Goal: Find specific page/section: Find specific page/section

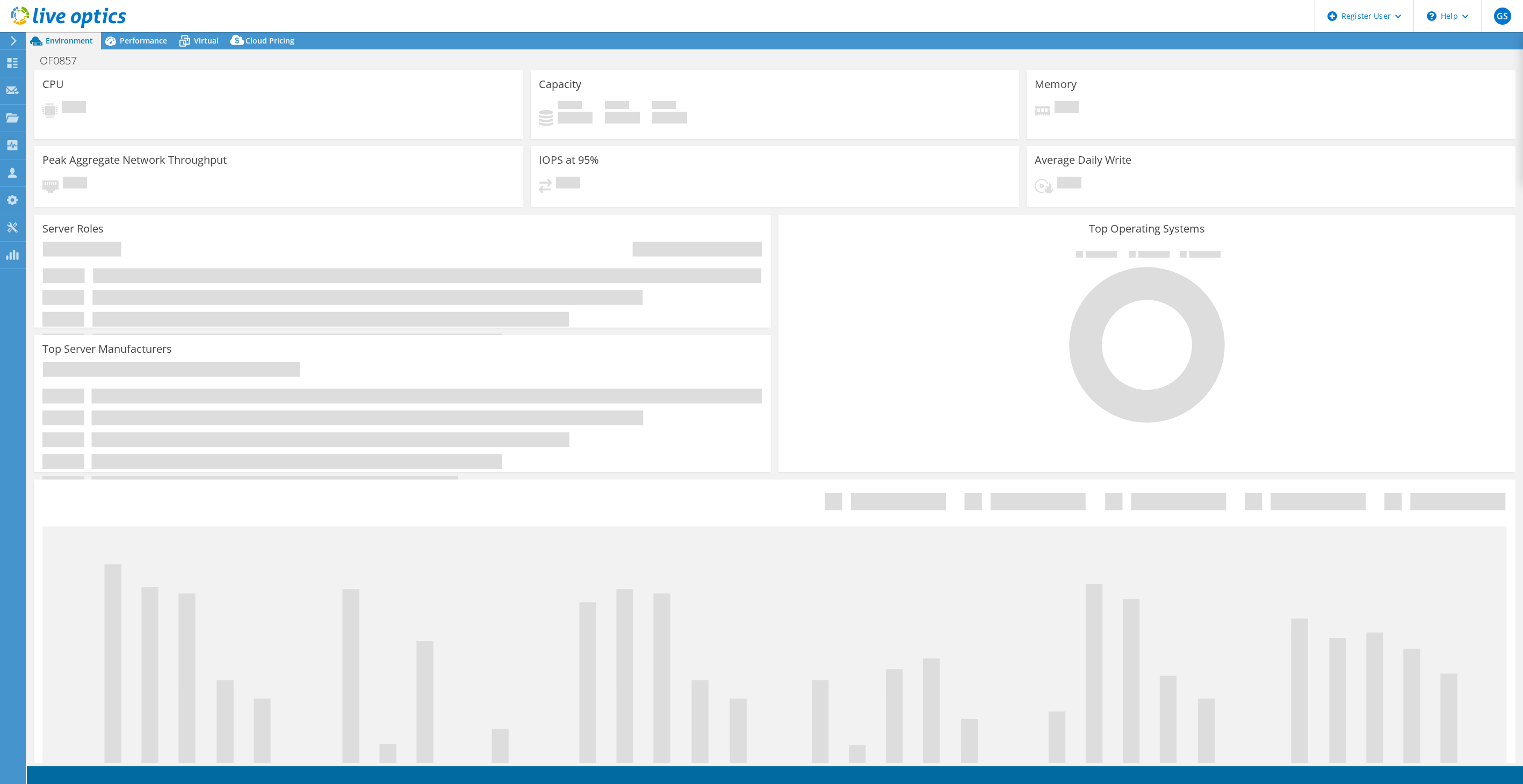
select select "USWest"
select select "USD"
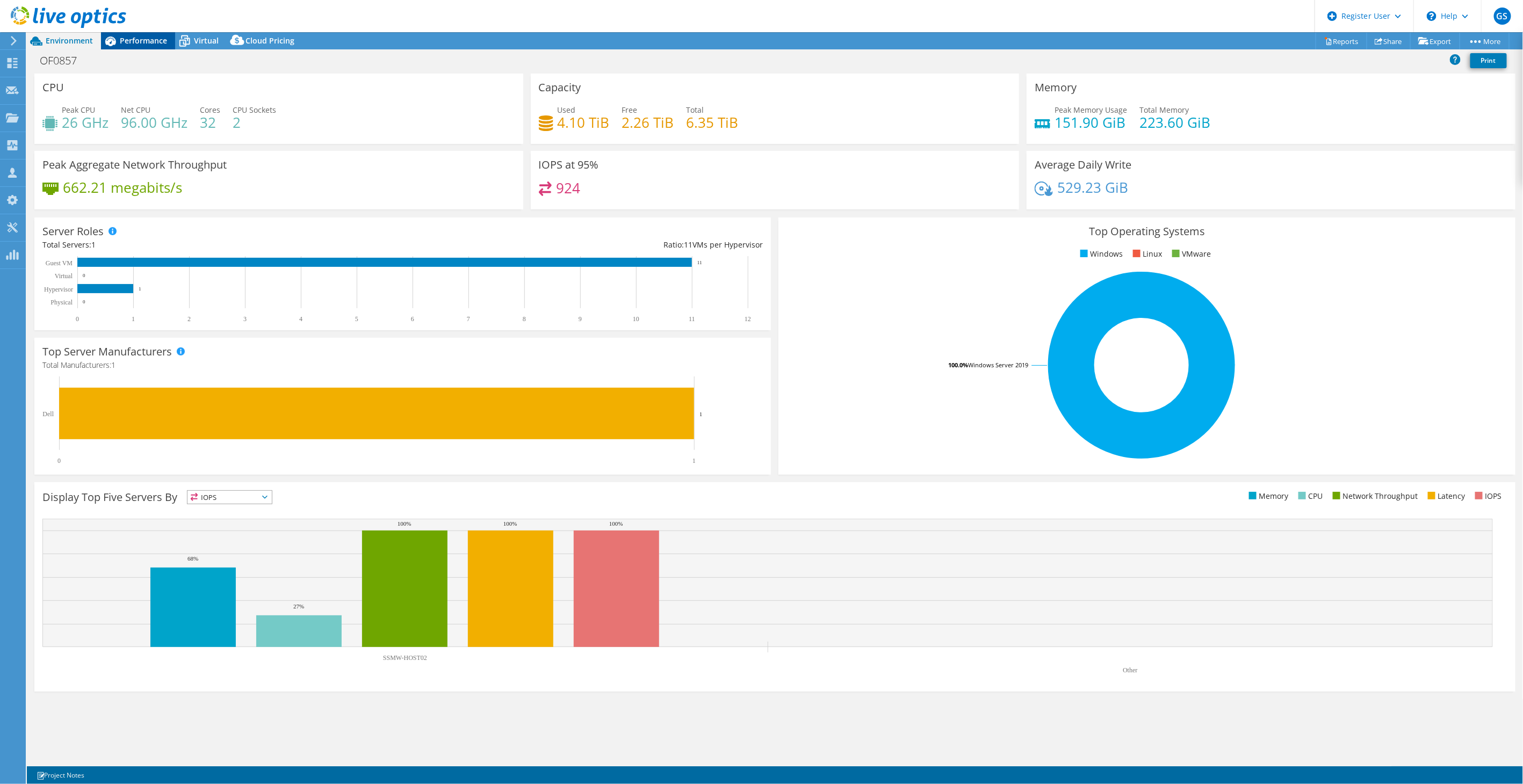
click at [152, 36] on span "Performance" at bounding box center [144, 40] width 47 height 10
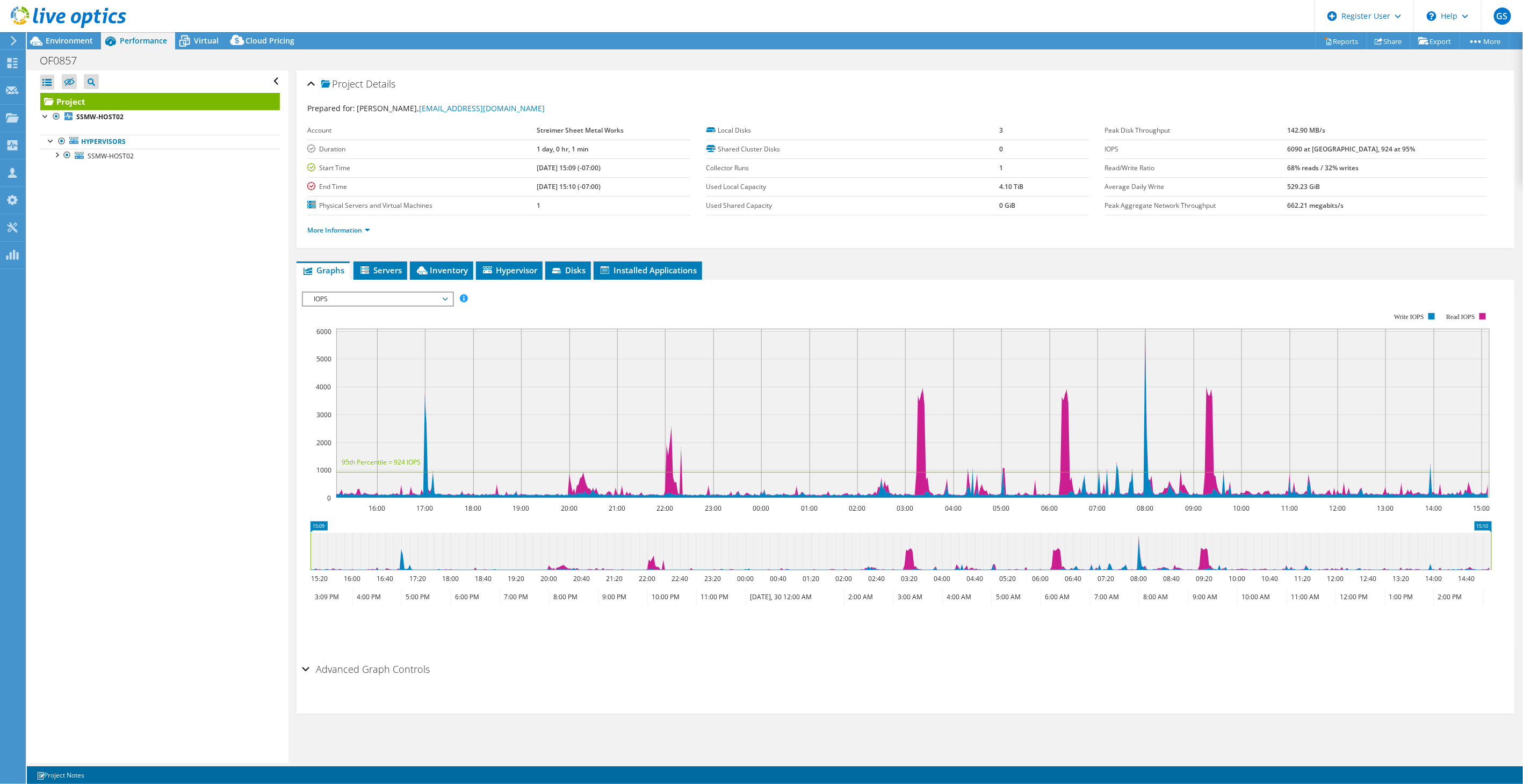
click at [388, 292] on span "IOPS" at bounding box center [378, 298] width 138 height 13
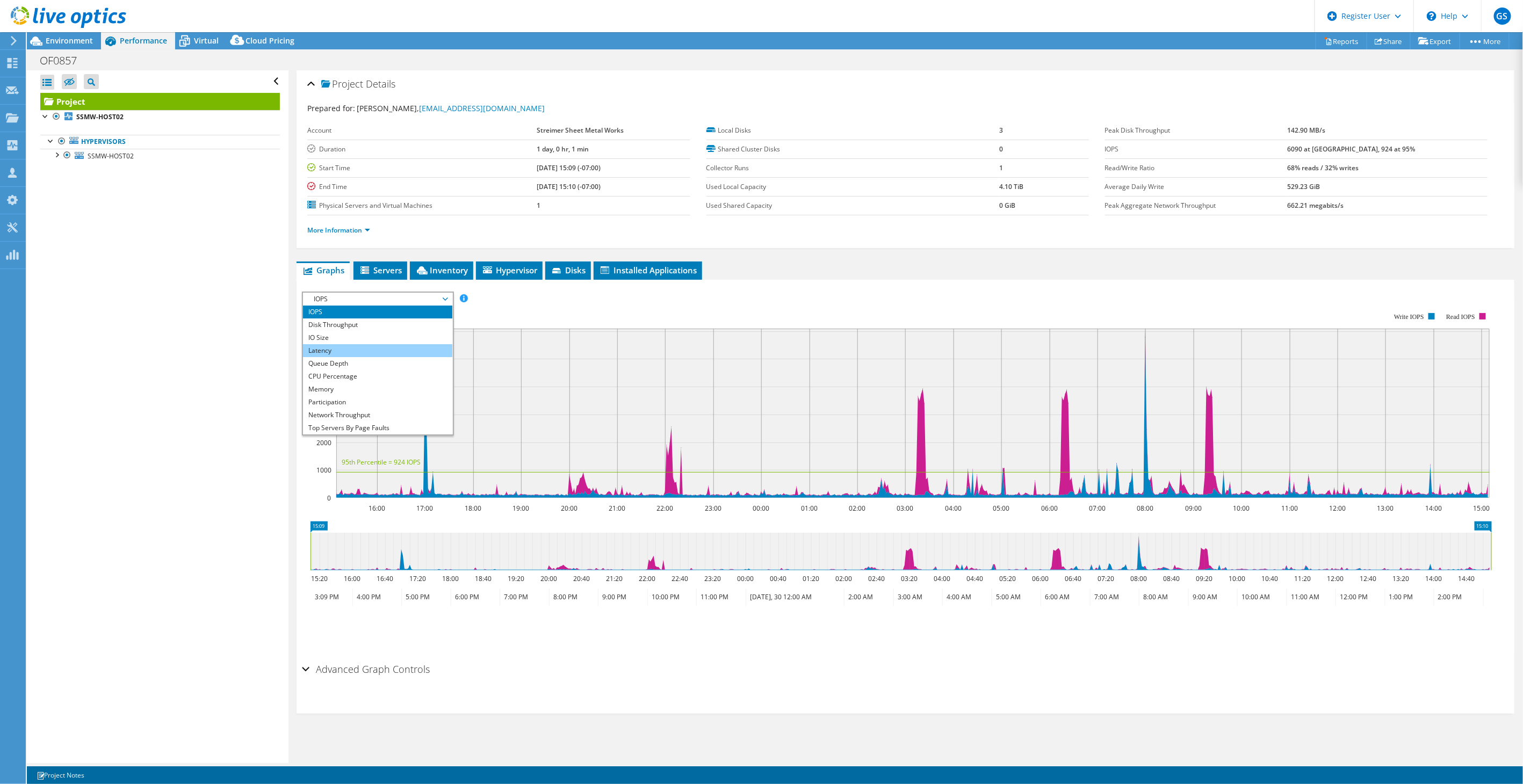
click at [360, 351] on li "Latency" at bounding box center [378, 350] width 149 height 13
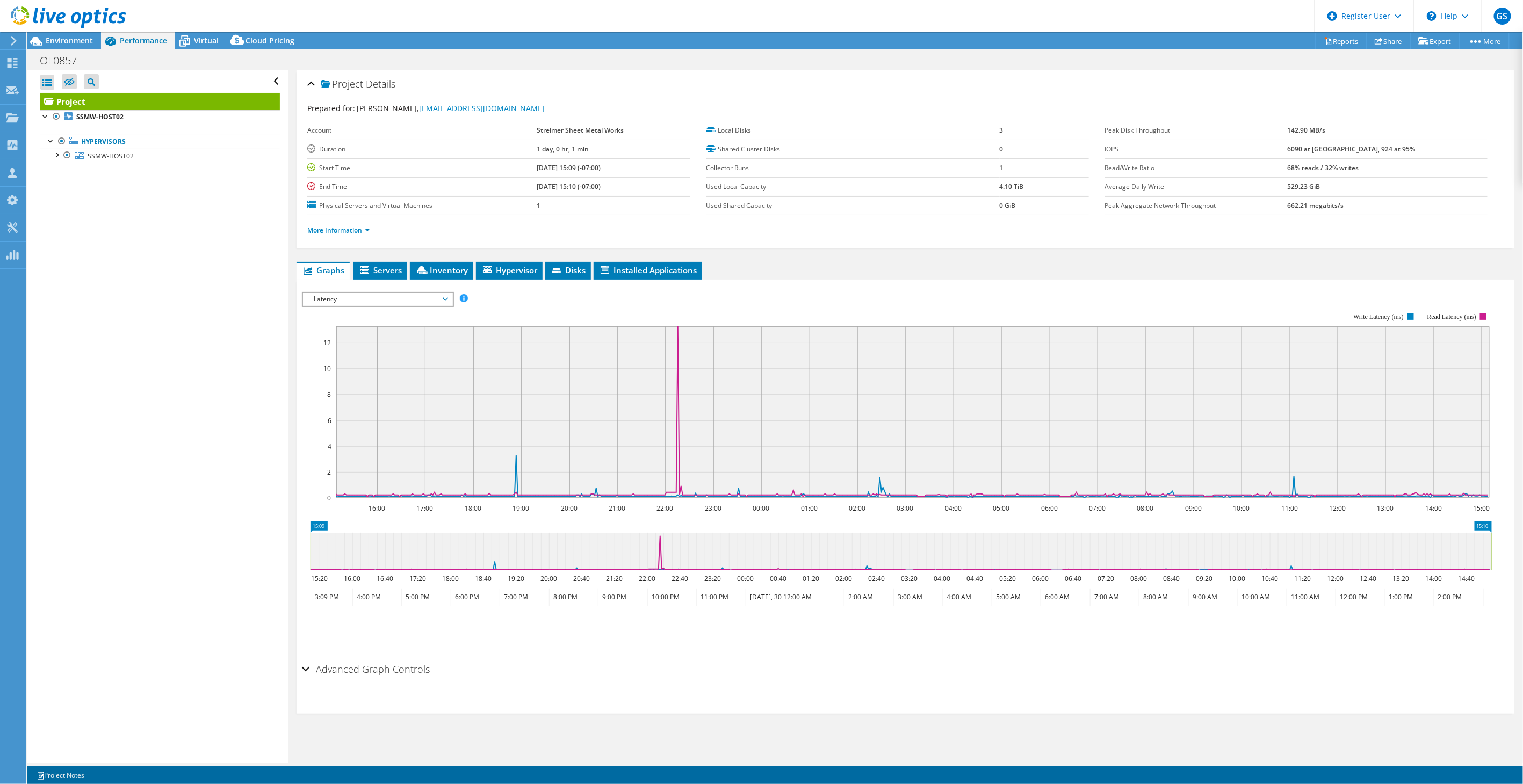
click at [391, 293] on span "Latency" at bounding box center [378, 298] width 138 height 13
click at [366, 362] on li "Queue Depth" at bounding box center [378, 363] width 149 height 13
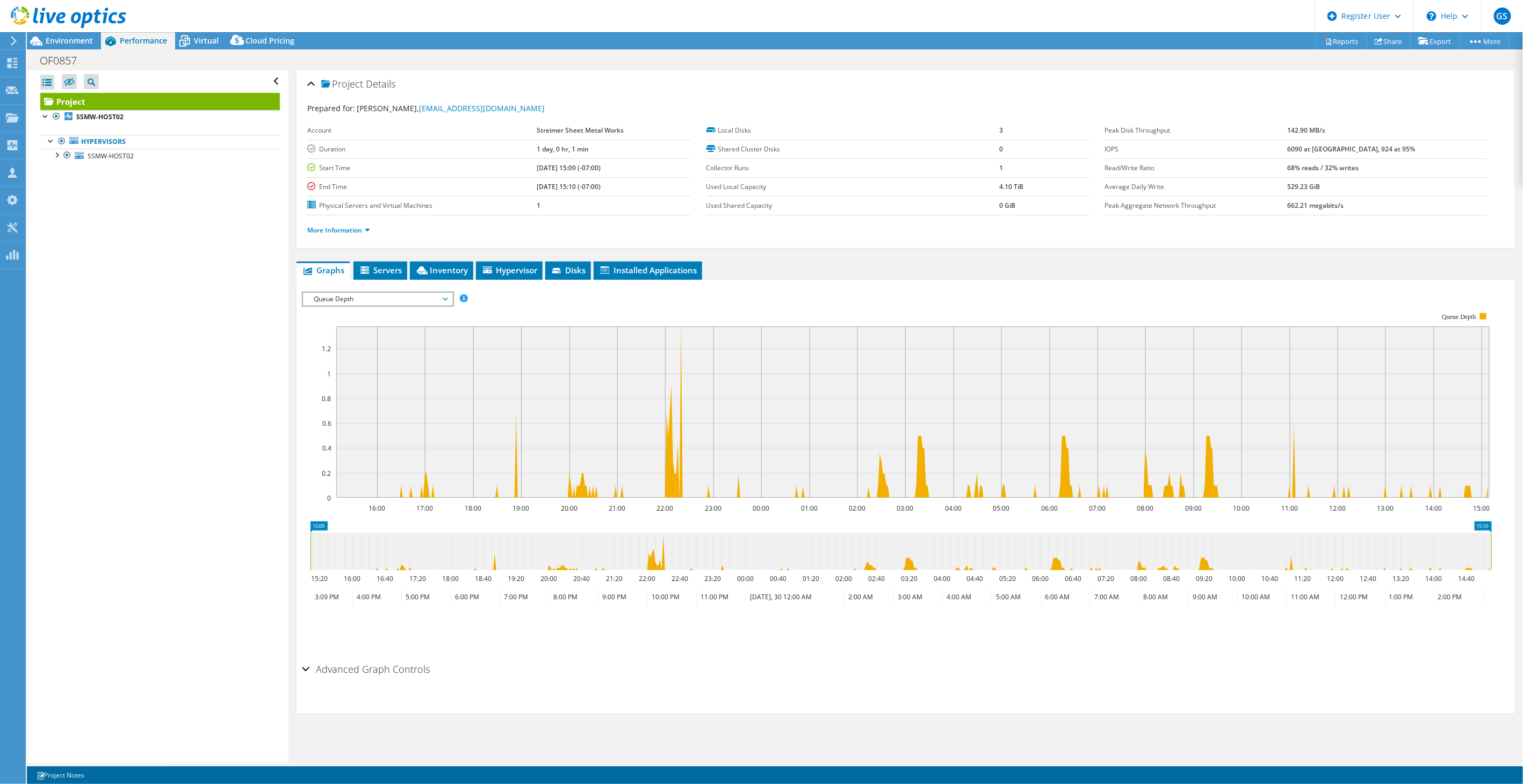
click at [399, 298] on span "Queue Depth" at bounding box center [378, 298] width 138 height 13
click at [368, 414] on li "Workload Concentration Bubble" at bounding box center [378, 414] width 149 height 13
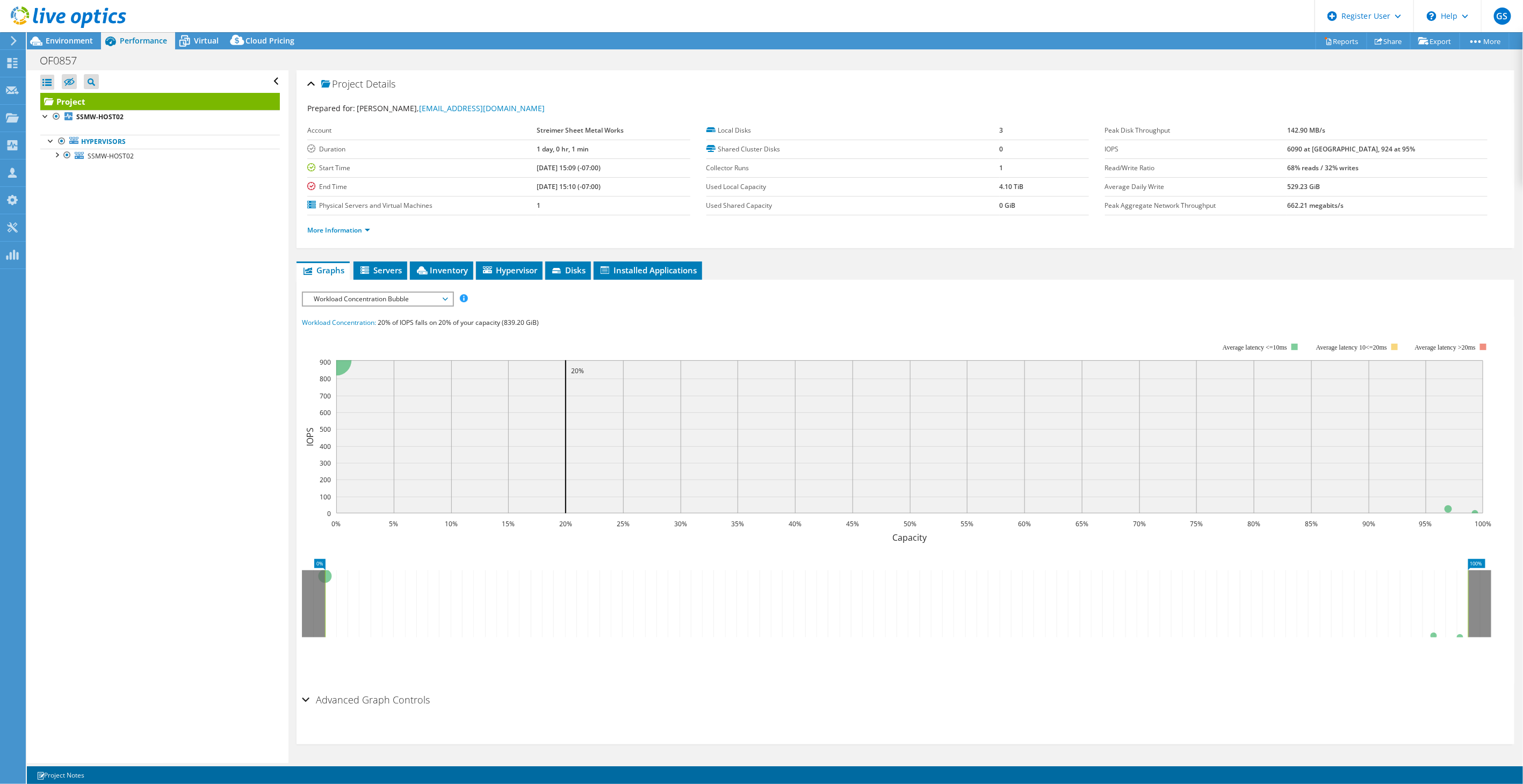
click at [403, 301] on span "Workload Concentration Bubble" at bounding box center [378, 298] width 138 height 13
click at [344, 311] on li "IOPS" at bounding box center [378, 312] width 149 height 13
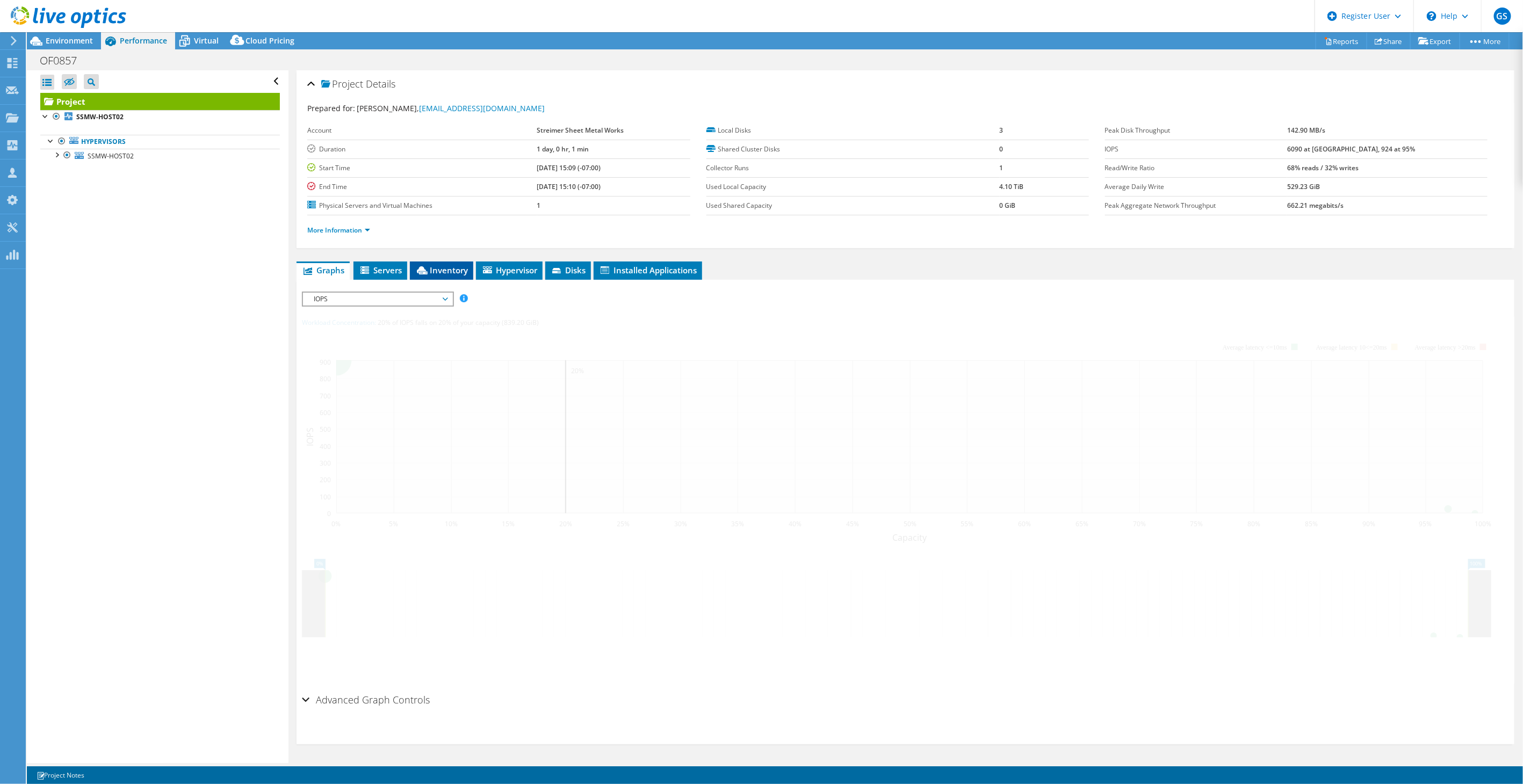
click at [435, 272] on span "Inventory" at bounding box center [441, 270] width 52 height 11
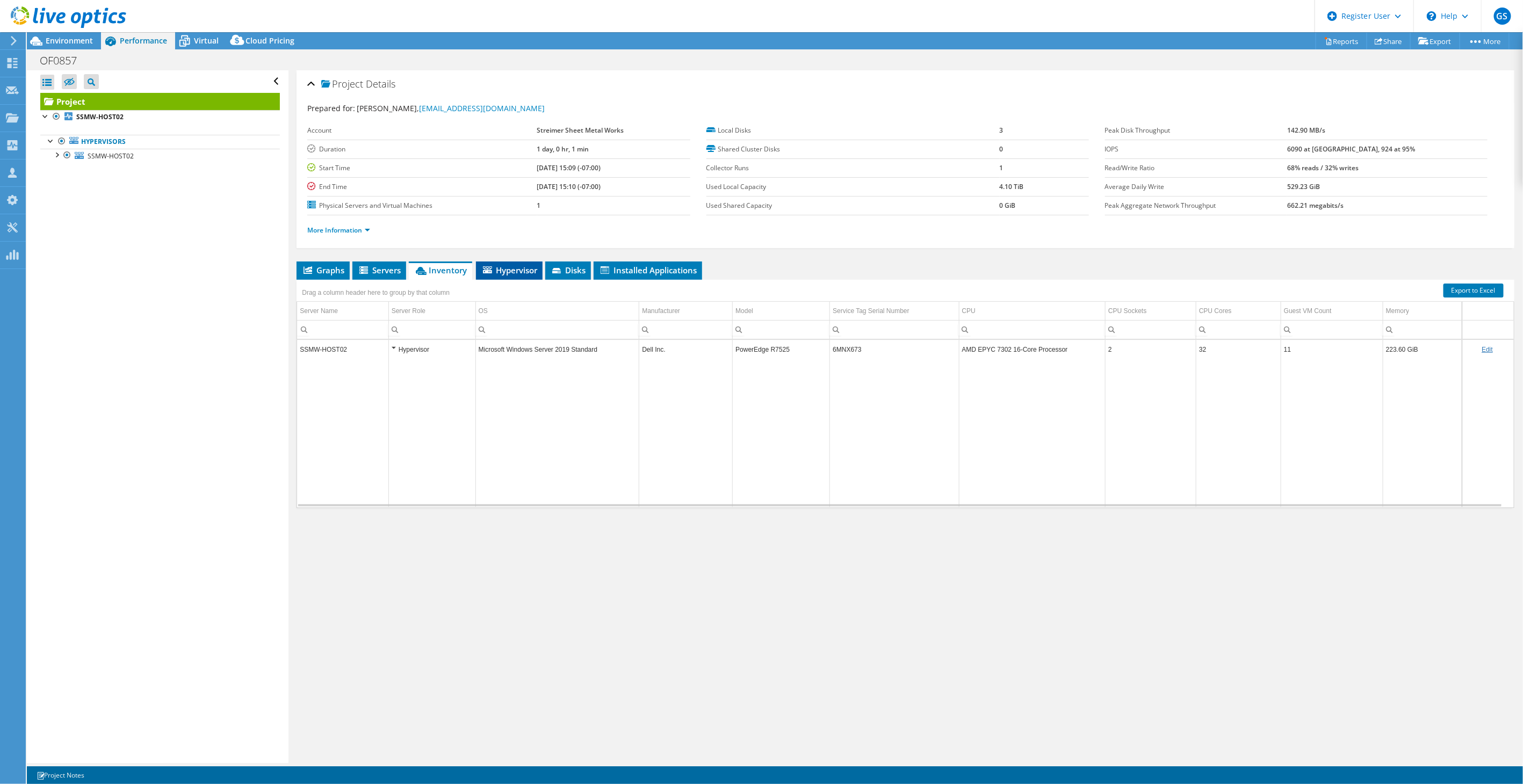
click at [533, 268] on span "Hypervisor" at bounding box center [509, 270] width 56 height 11
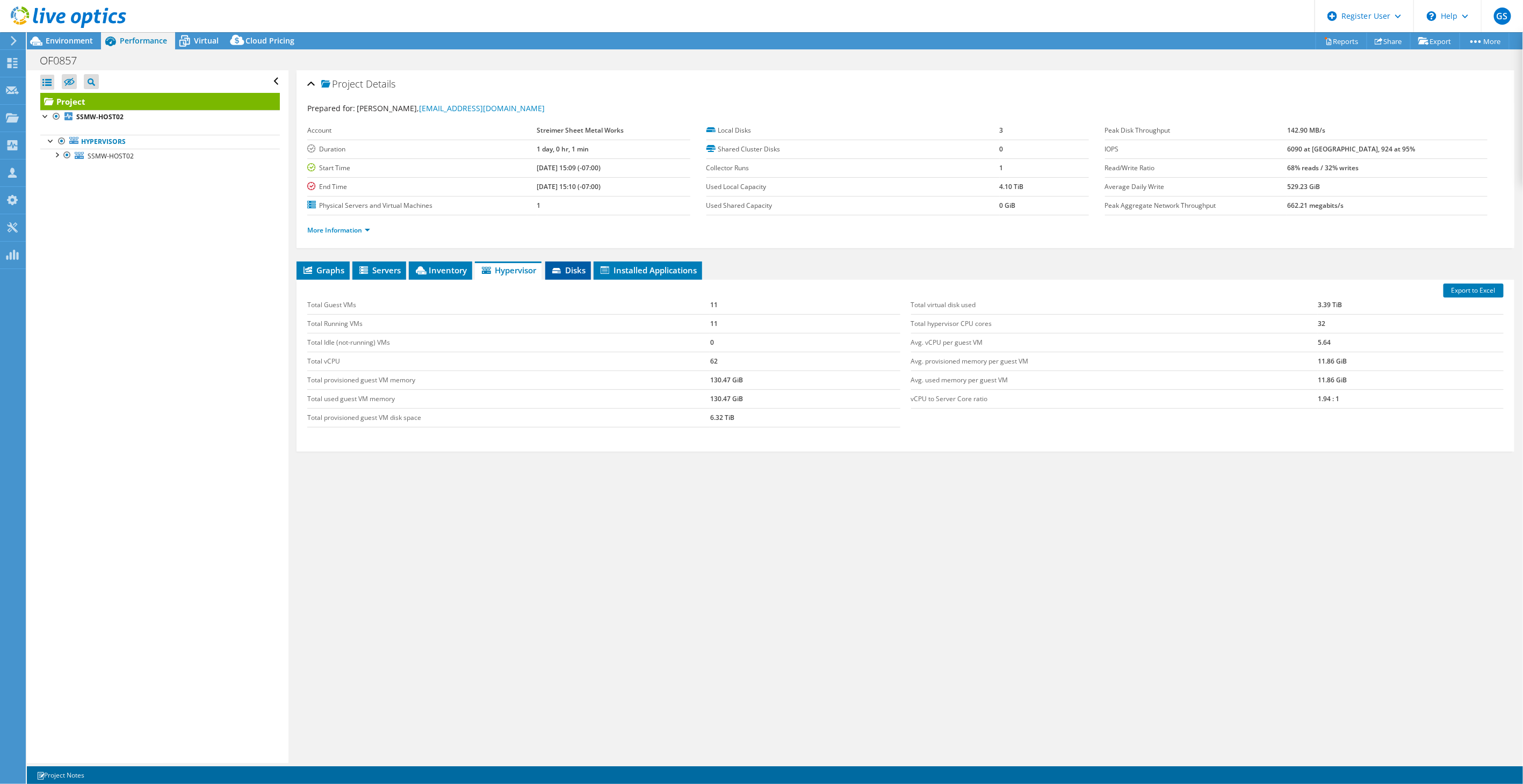
click at [571, 269] on span "Disks" at bounding box center [568, 270] width 35 height 11
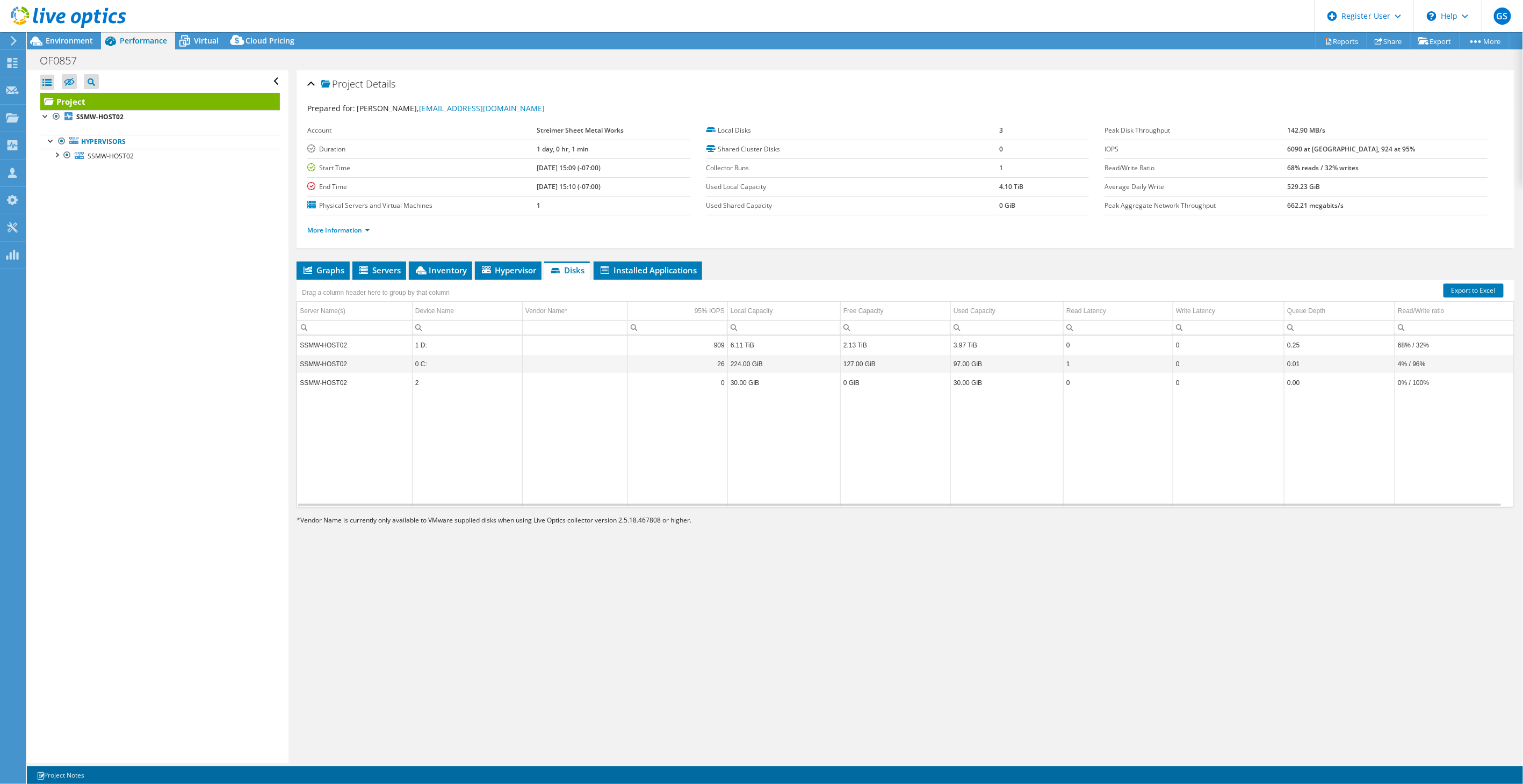
click at [425, 345] on td "1 D:" at bounding box center [467, 345] width 110 height 19
drag, startPoint x: 414, startPoint y: 364, endPoint x: 433, endPoint y: 363, distance: 19.0
click at [433, 363] on td "0 C:" at bounding box center [467, 364] width 110 height 19
drag, startPoint x: 433, startPoint y: 363, endPoint x: 447, endPoint y: 366, distance: 14.3
click at [447, 366] on td "0 C:" at bounding box center [467, 364] width 110 height 19
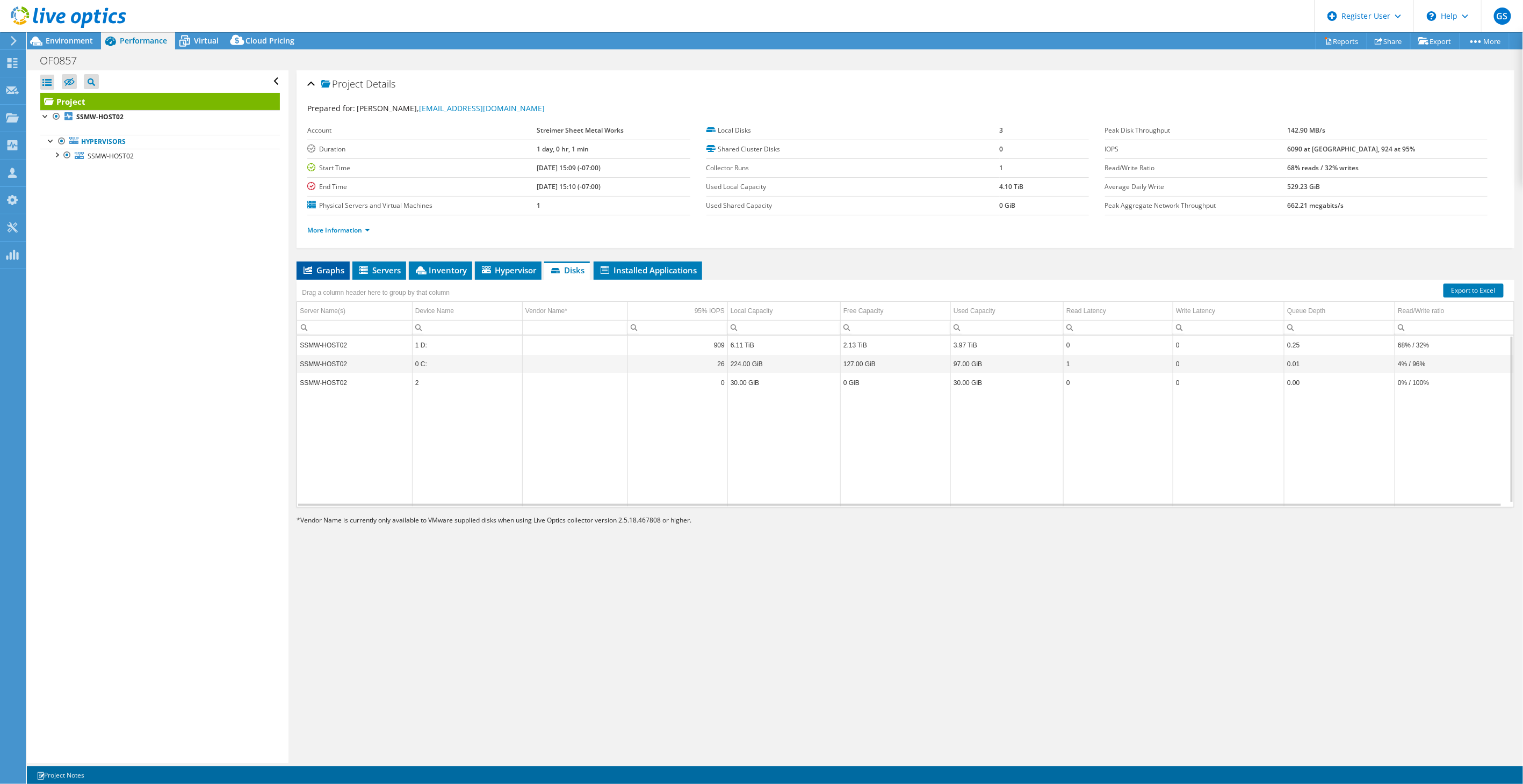
click at [317, 270] on span "Graphs" at bounding box center [323, 270] width 42 height 11
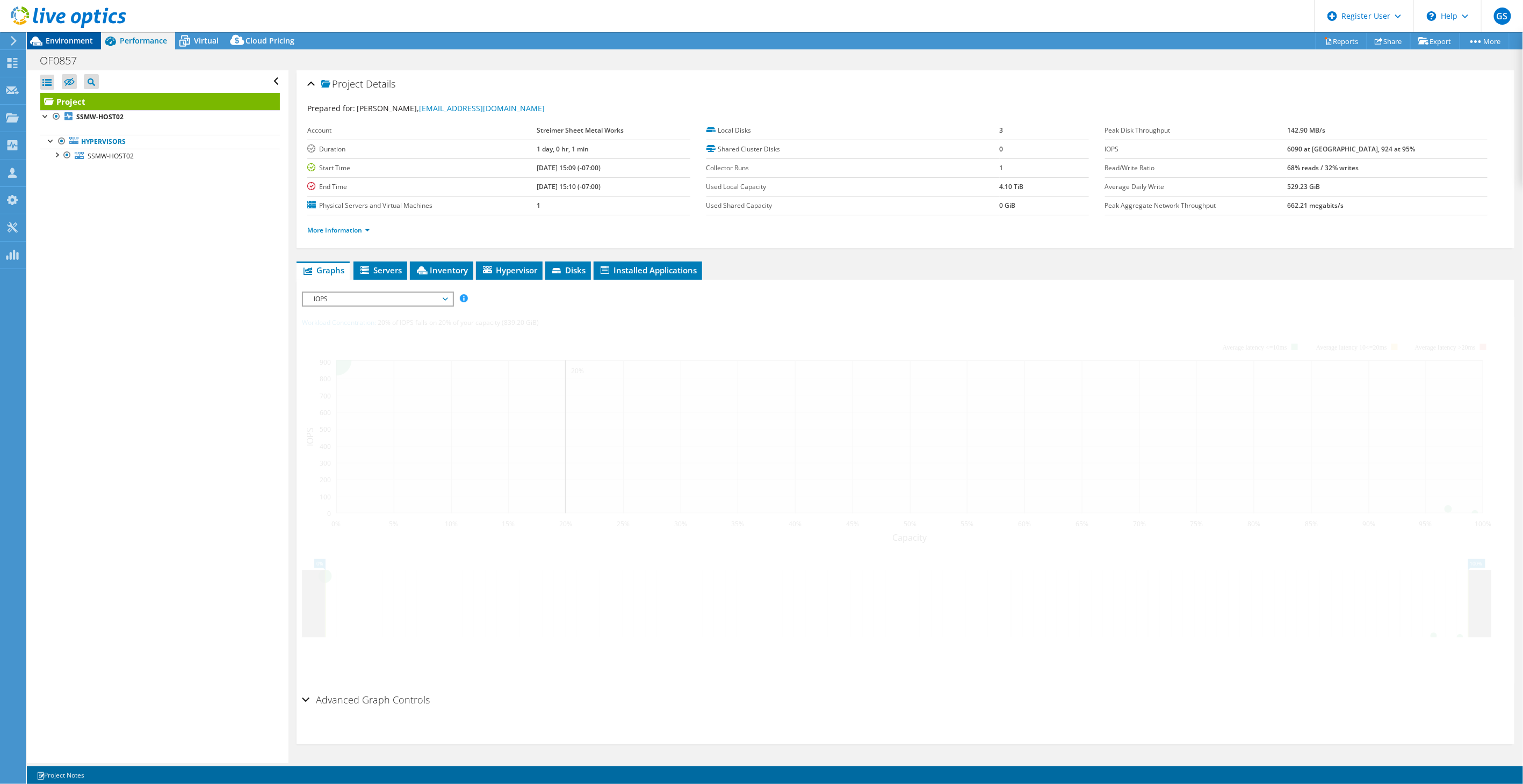
click at [90, 39] on span "Environment" at bounding box center [69, 40] width 47 height 10
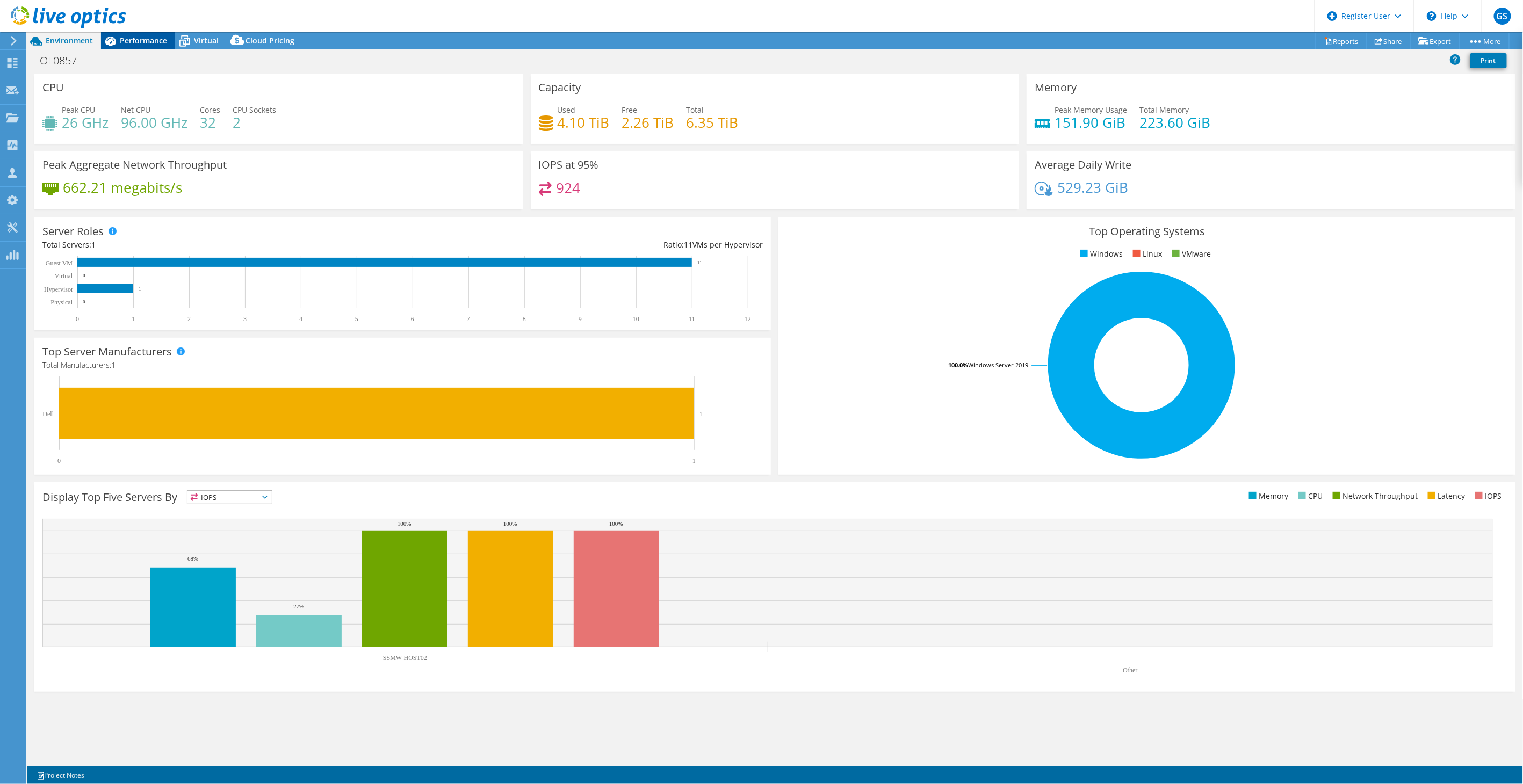
click at [152, 44] on span "Performance" at bounding box center [144, 40] width 47 height 10
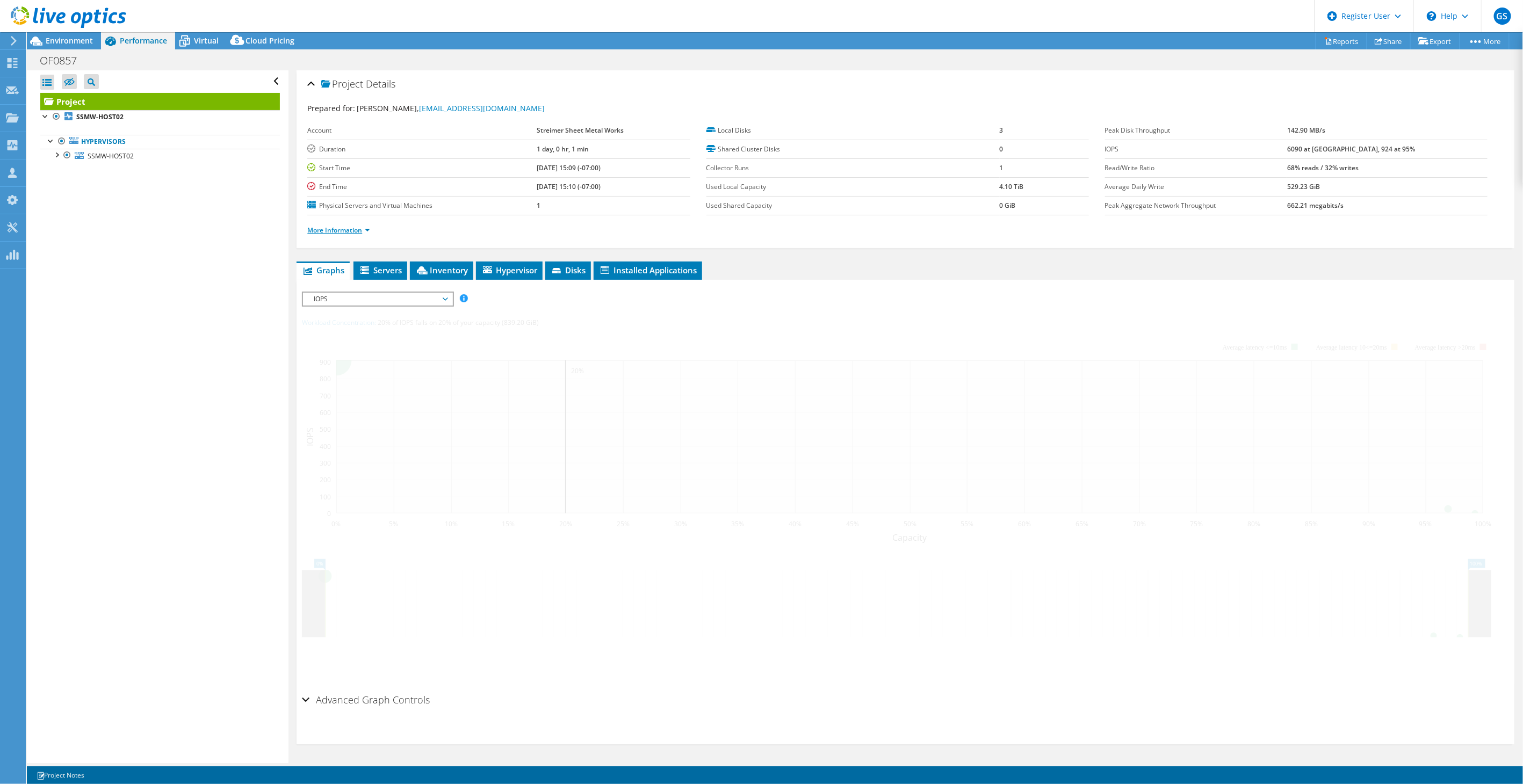
click at [341, 231] on link "More Information" at bounding box center [339, 230] width 63 height 9
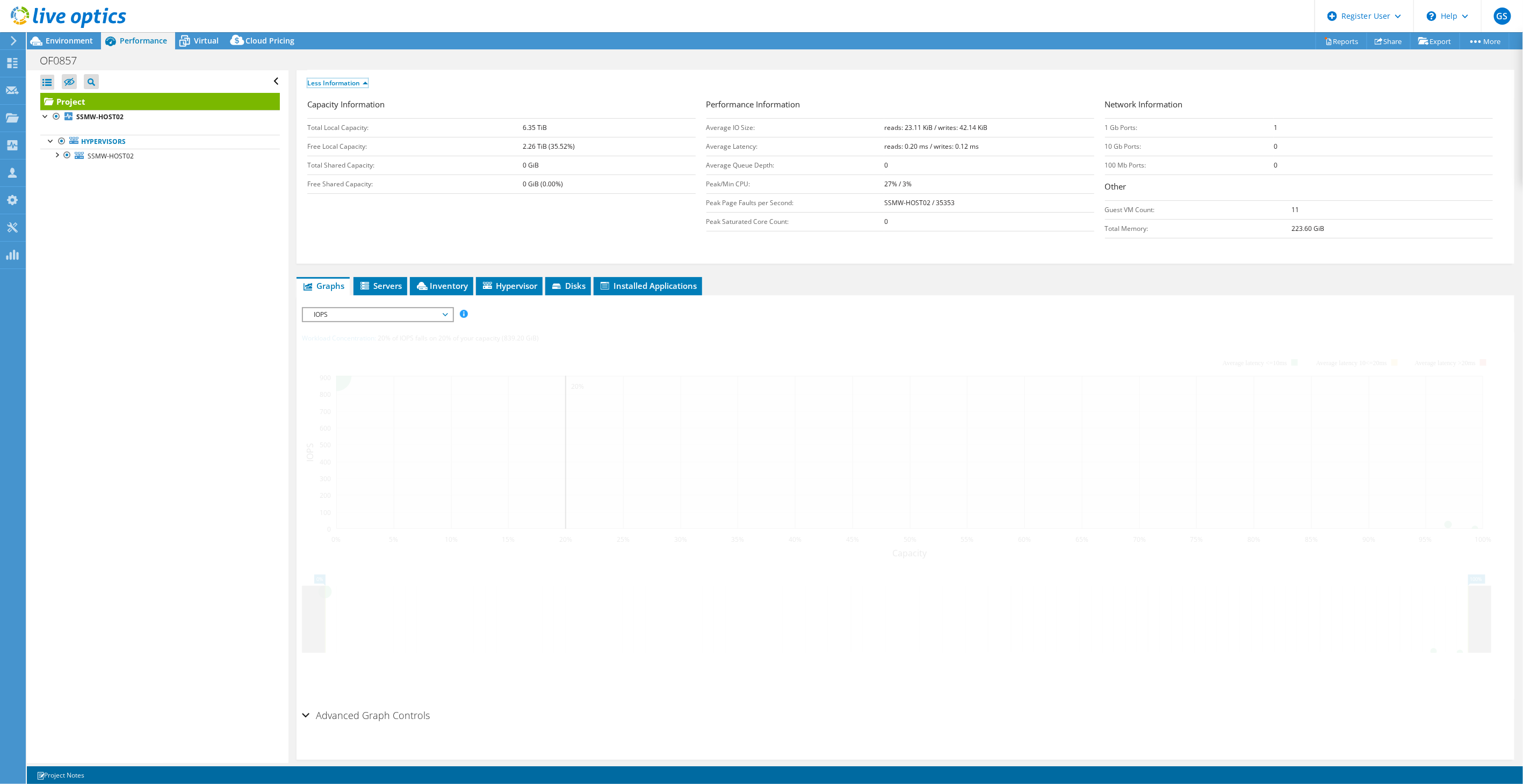
scroll to position [160, 0]
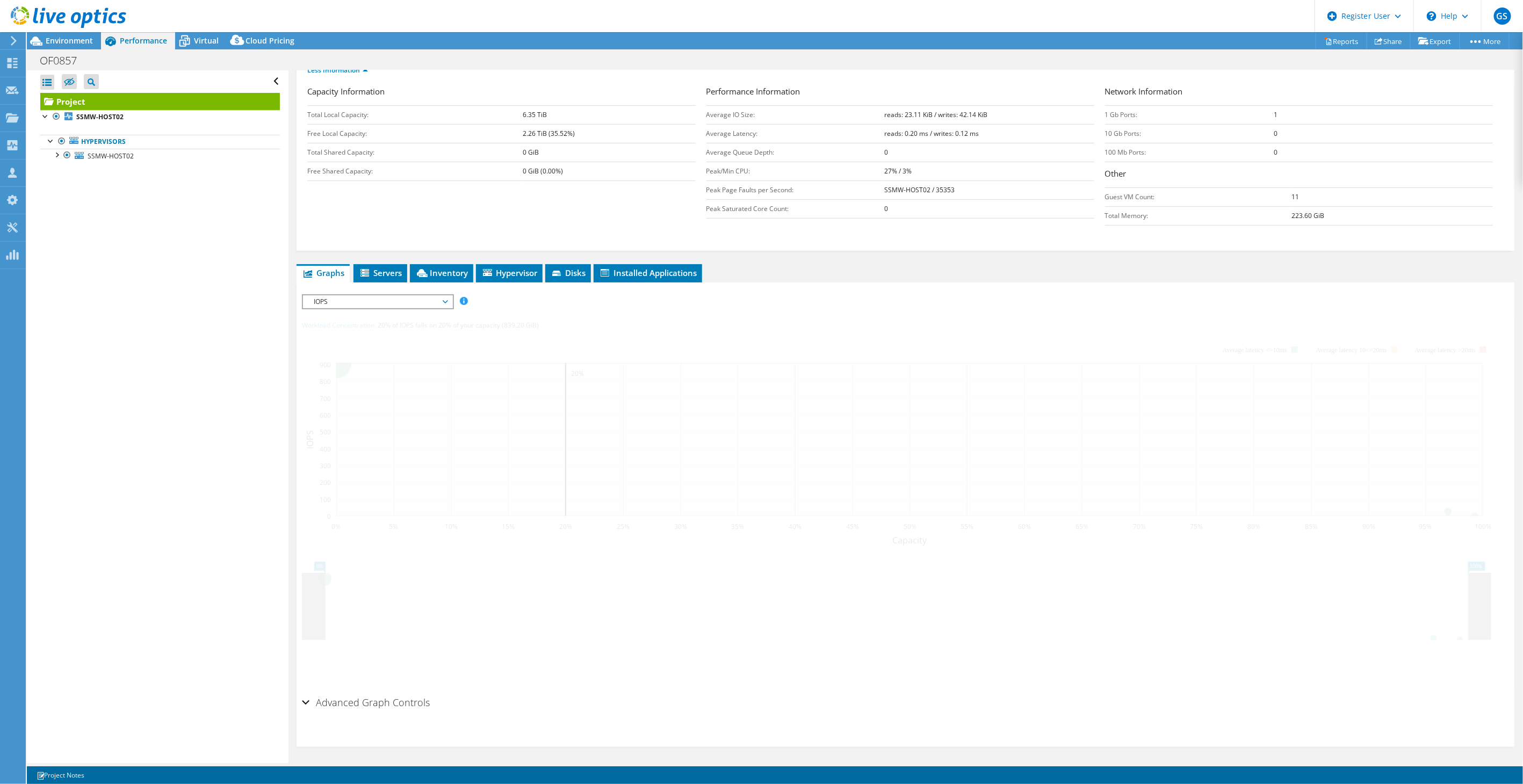
click at [382, 298] on span "IOPS" at bounding box center [378, 301] width 138 height 13
click at [348, 352] on li "Latency" at bounding box center [378, 353] width 149 height 13
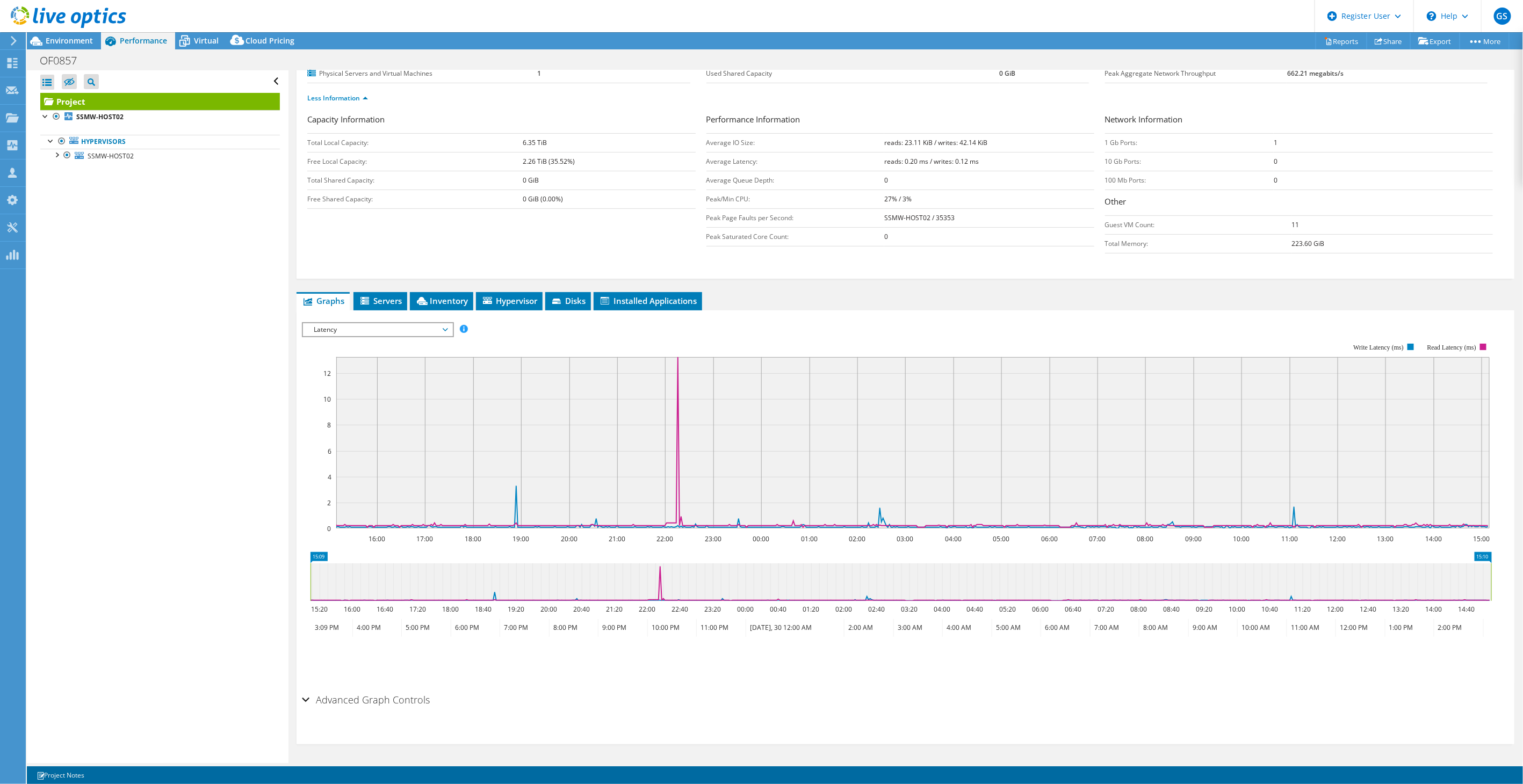
scroll to position [130, 0]
click at [374, 325] on span "Latency" at bounding box center [378, 331] width 138 height 13
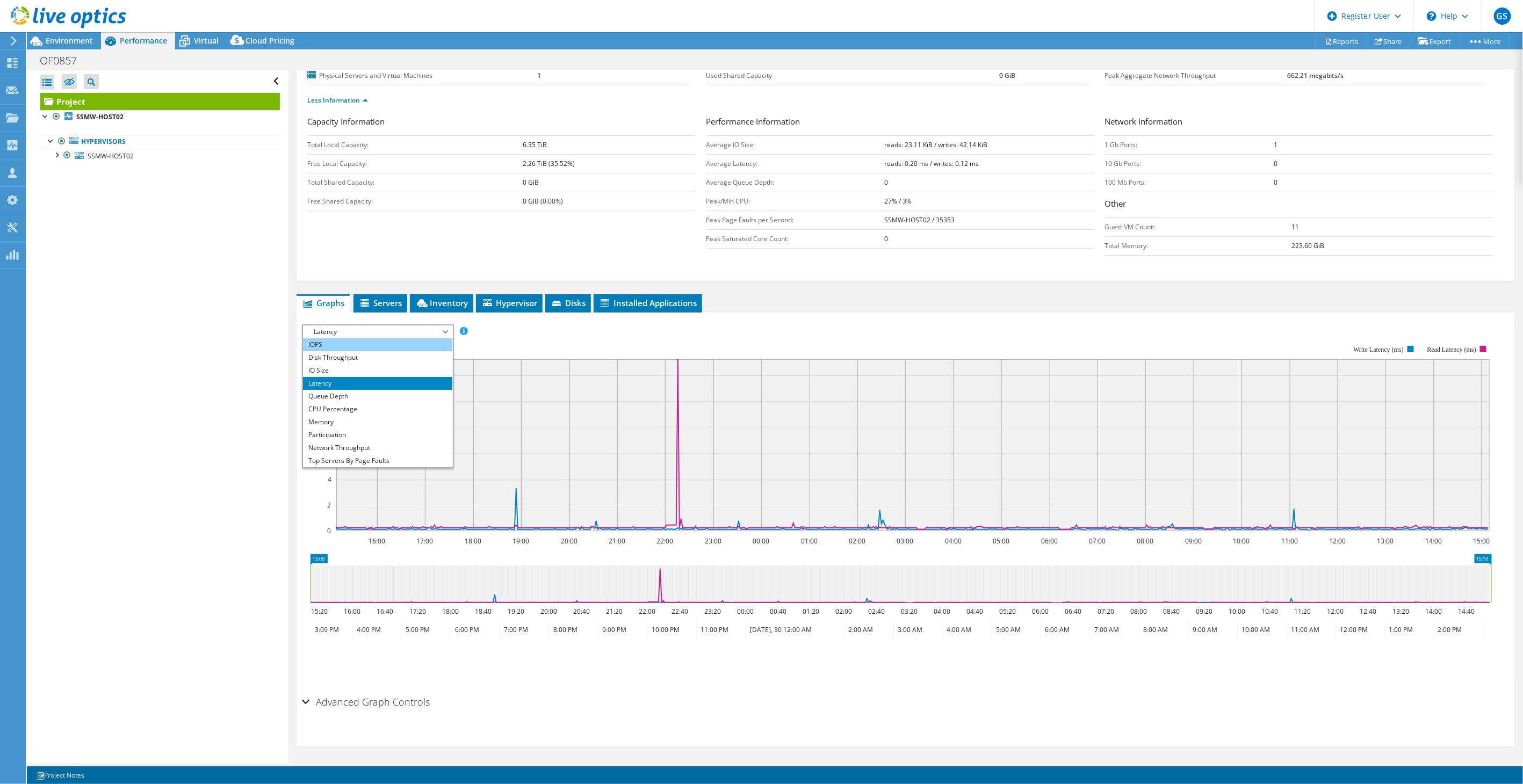
click at [343, 344] on li "IOPS" at bounding box center [378, 345] width 149 height 13
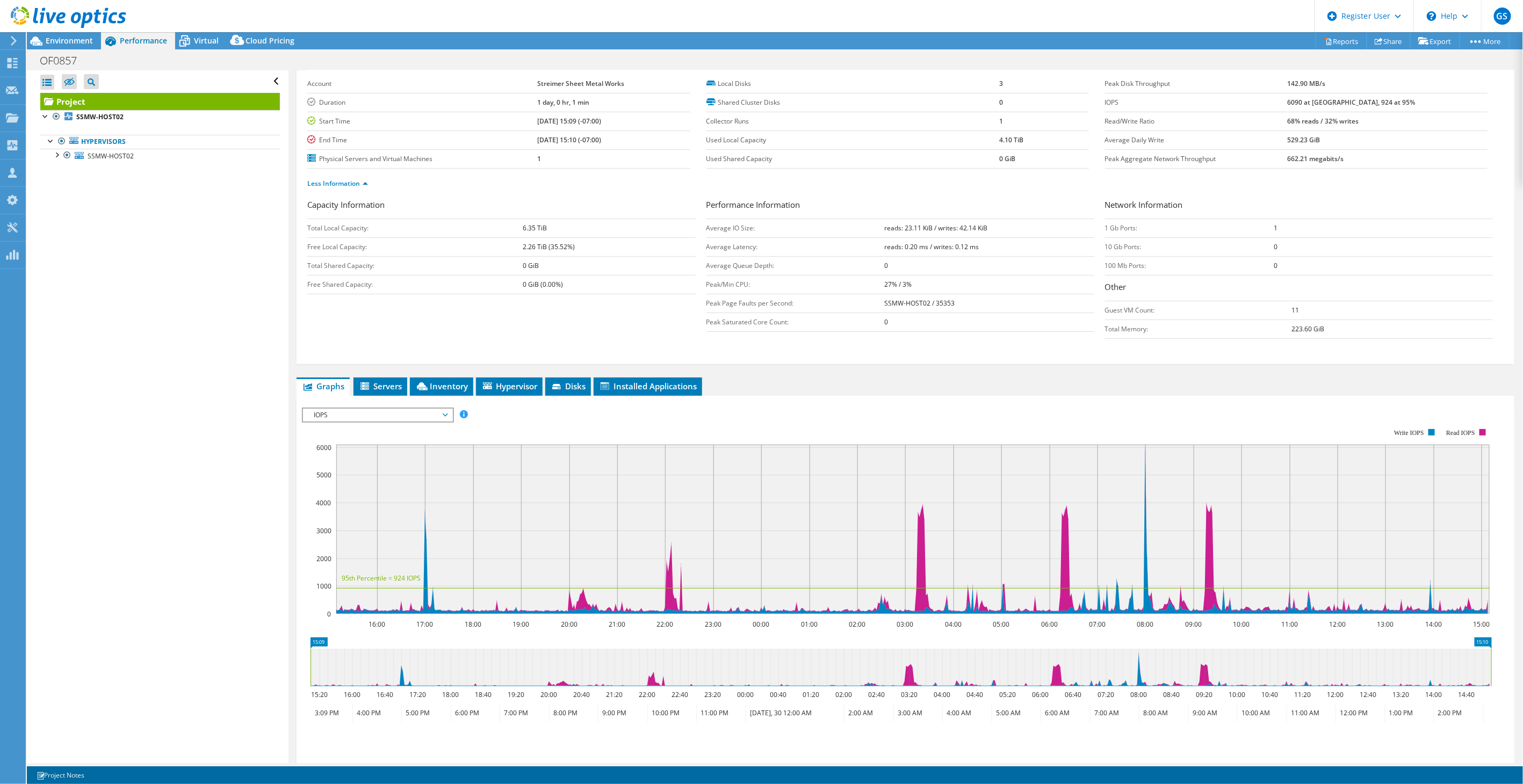
scroll to position [0, 0]
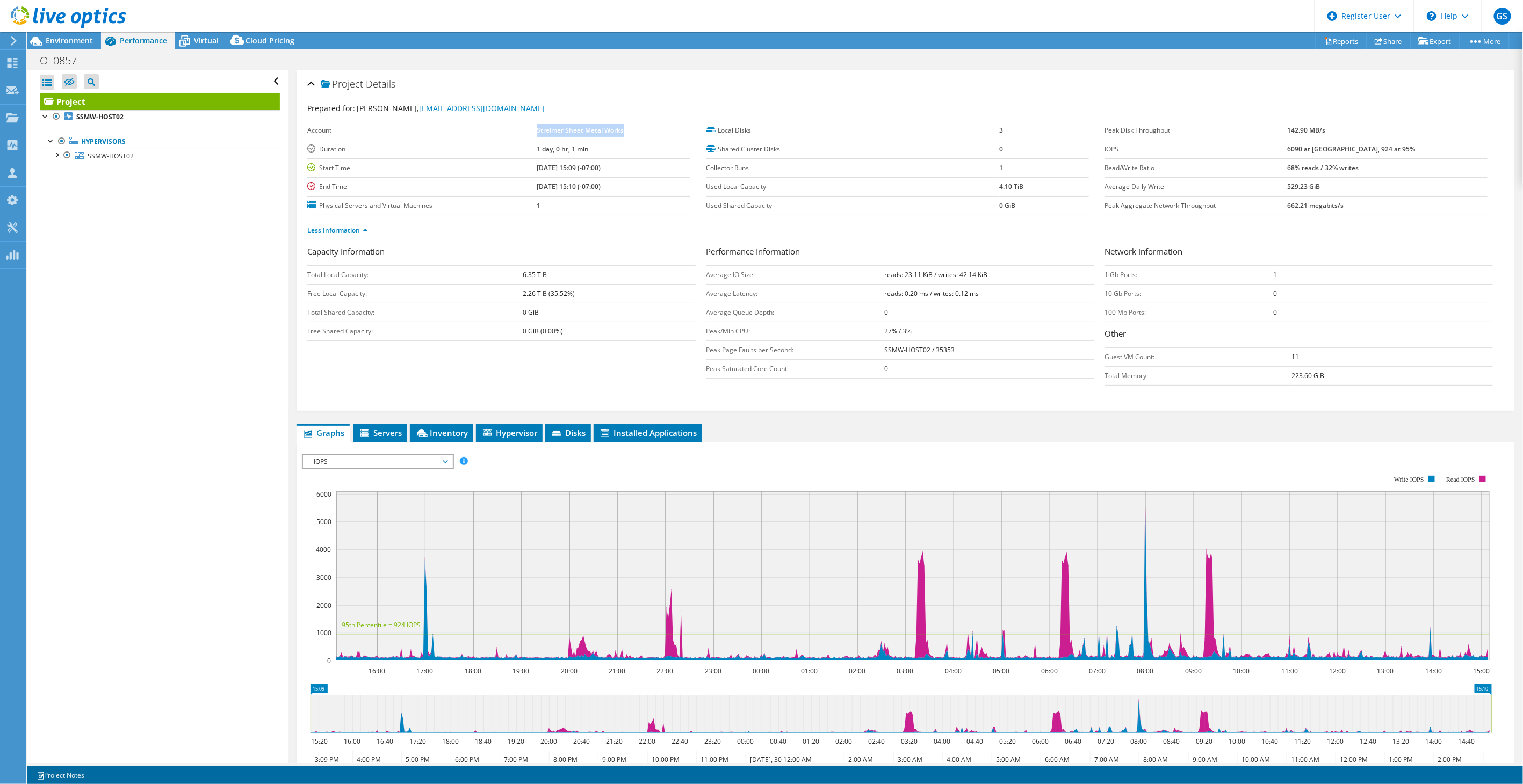
drag, startPoint x: 604, startPoint y: 130, endPoint x: 533, endPoint y: 127, distance: 71.1
click at [533, 127] on tr "Account Streimer Sheet Metal Works" at bounding box center [498, 131] width 382 height 19
copy tr "Streimer Sheet Metal Works"
click at [853, 85] on div "Project Details" at bounding box center [905, 85] width 1196 height 23
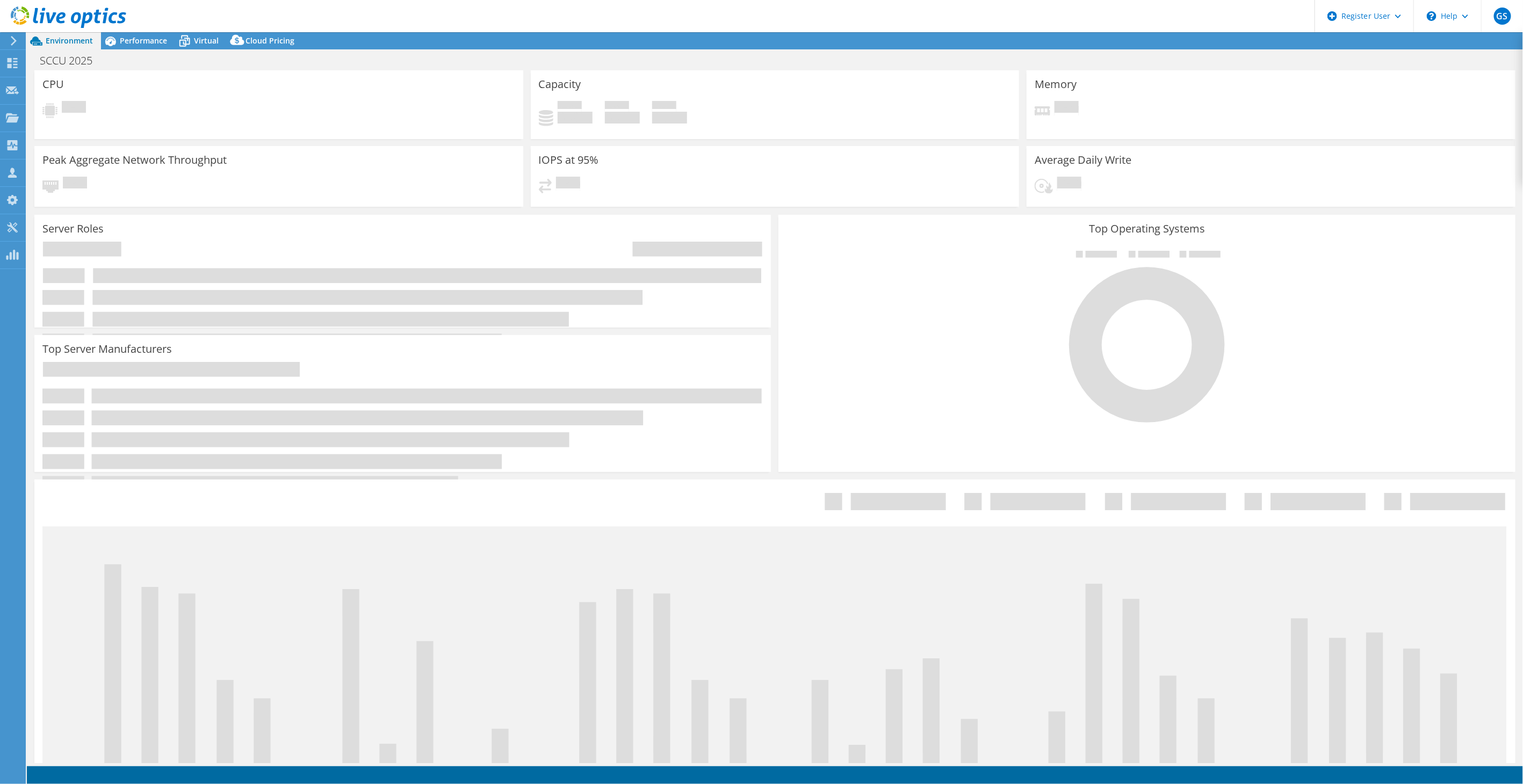
select select "USWest"
select select "USD"
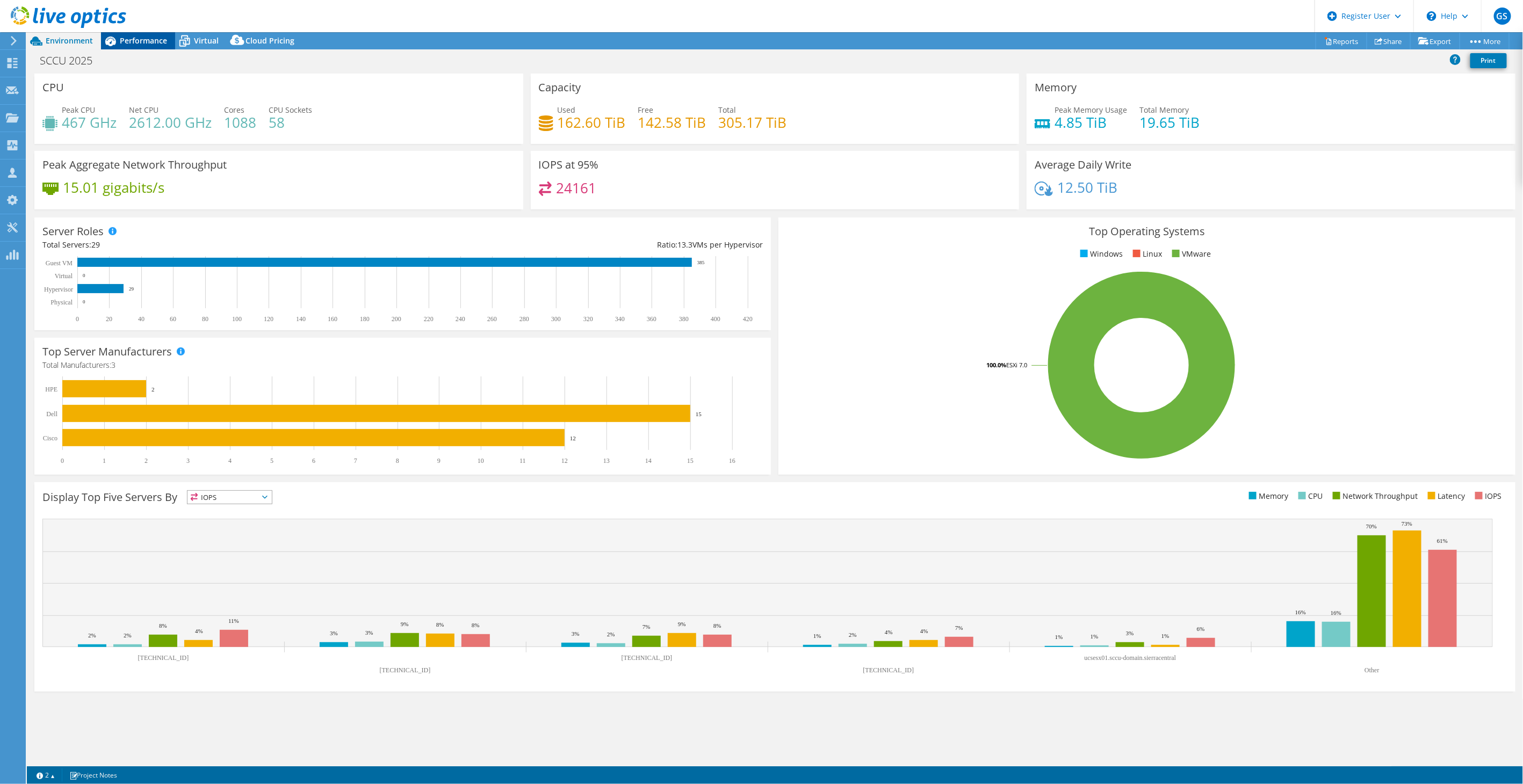
click at [136, 40] on span "Performance" at bounding box center [144, 40] width 47 height 10
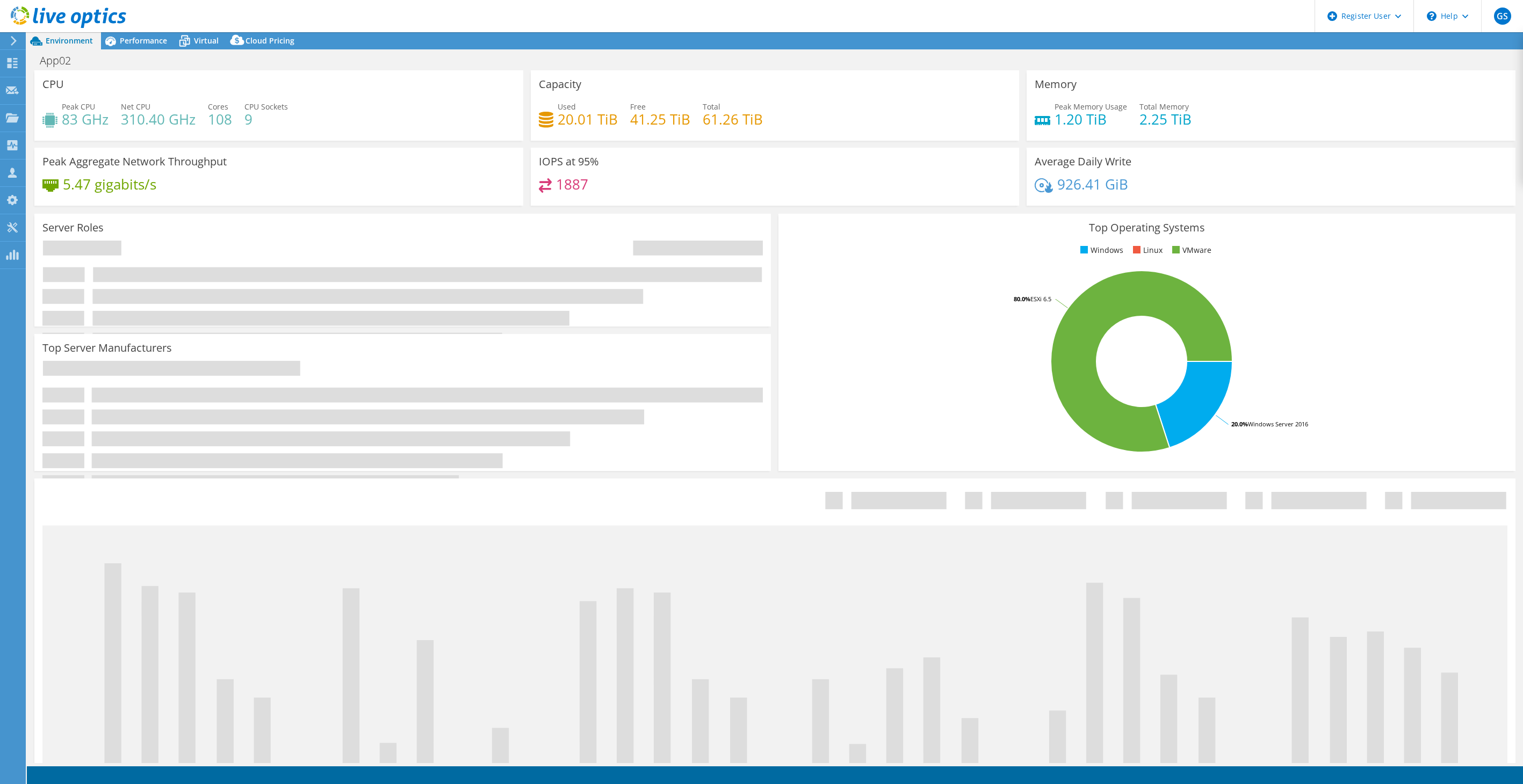
select select "USEast"
select select "USD"
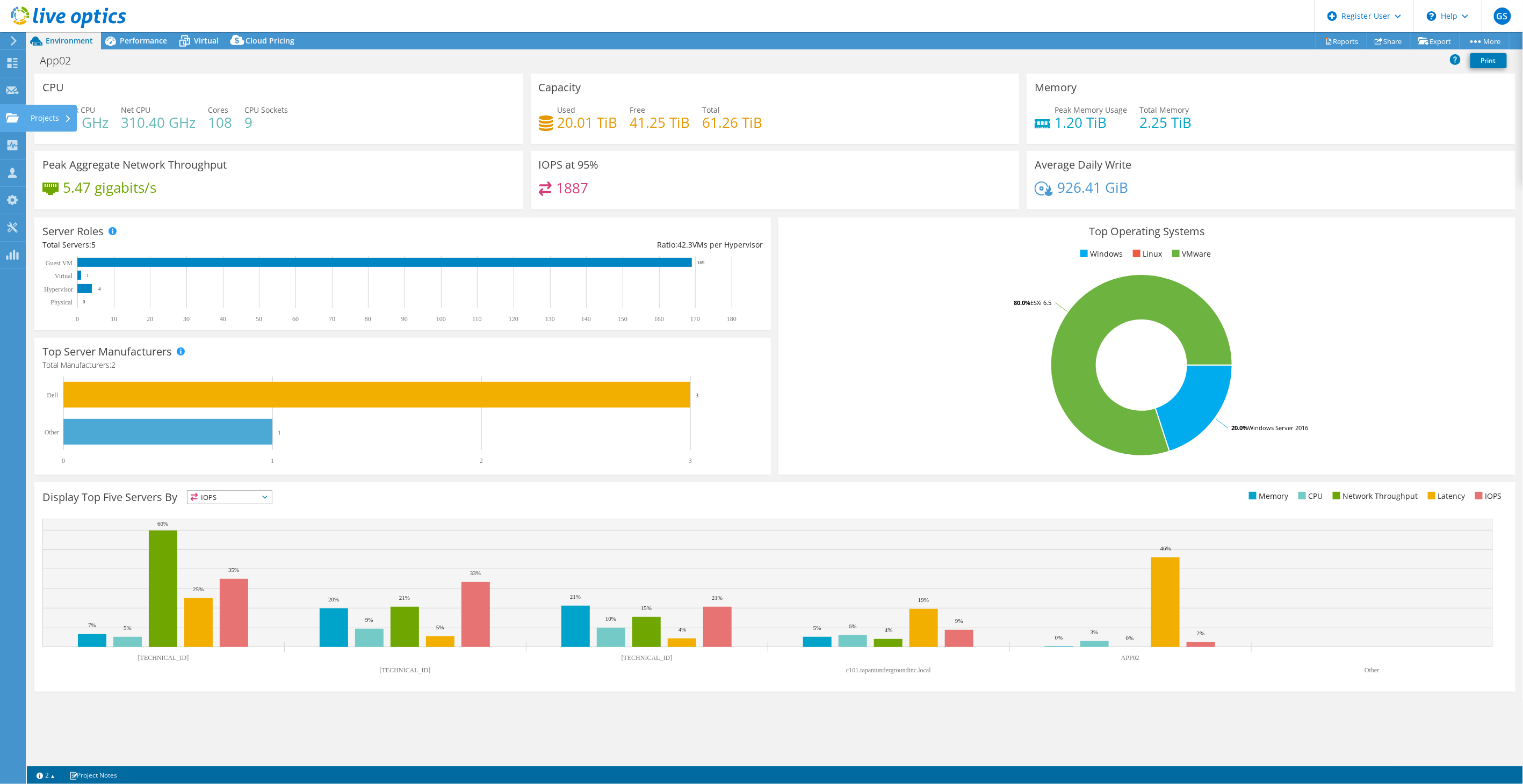
click at [44, 109] on div "Projects" at bounding box center [51, 118] width 52 height 27
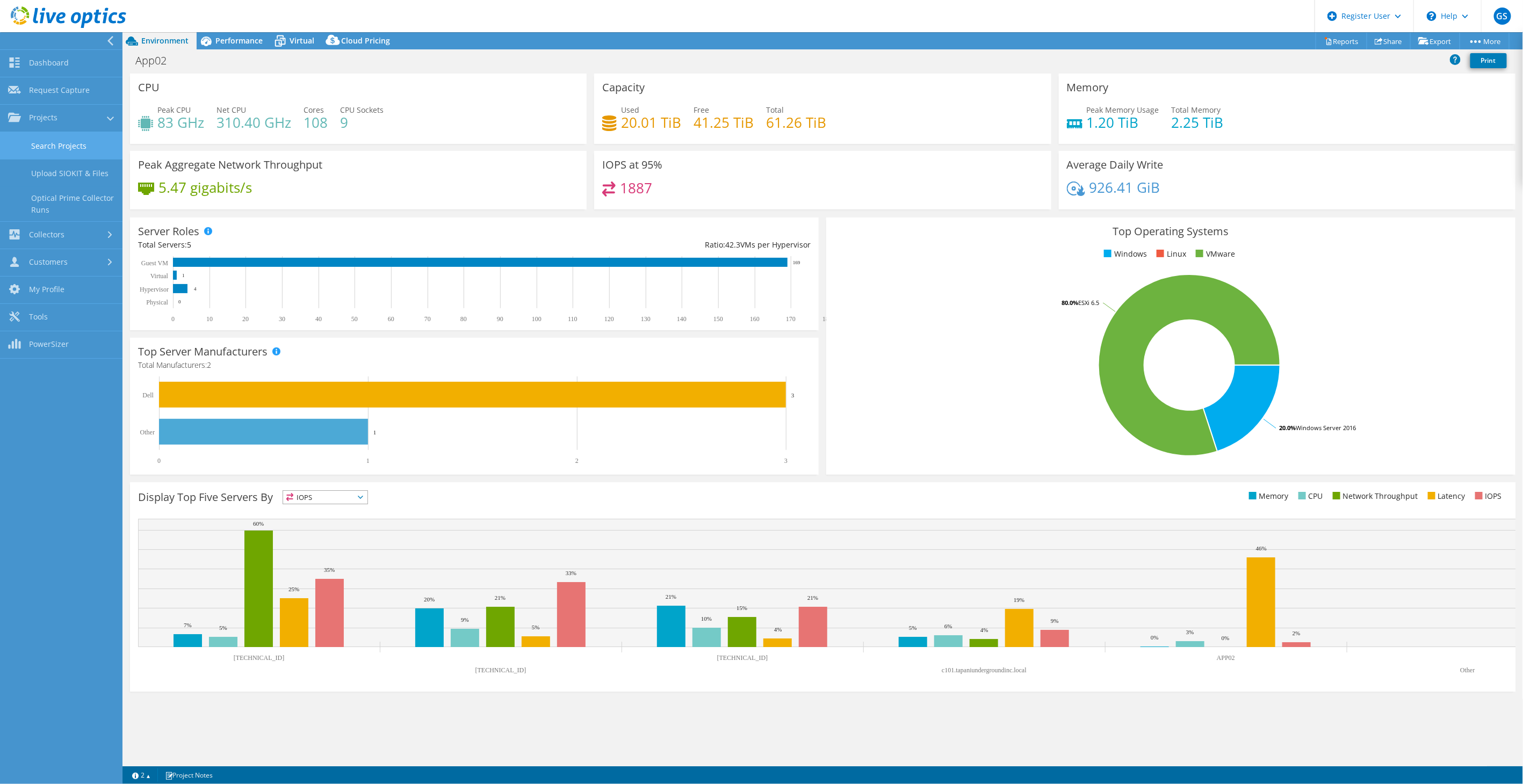
click at [68, 148] on link "Search Projects" at bounding box center [61, 146] width 123 height 27
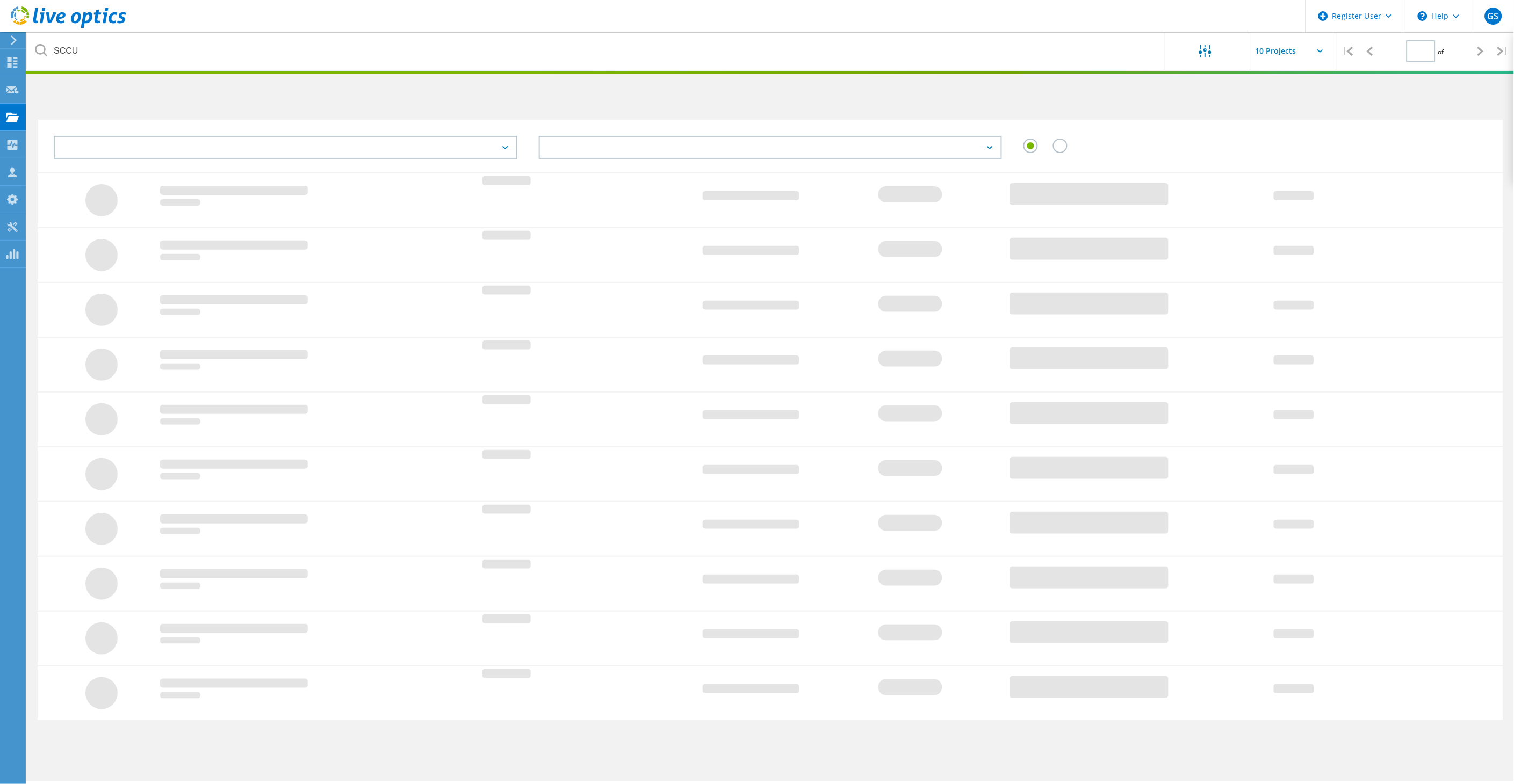
type input "1"
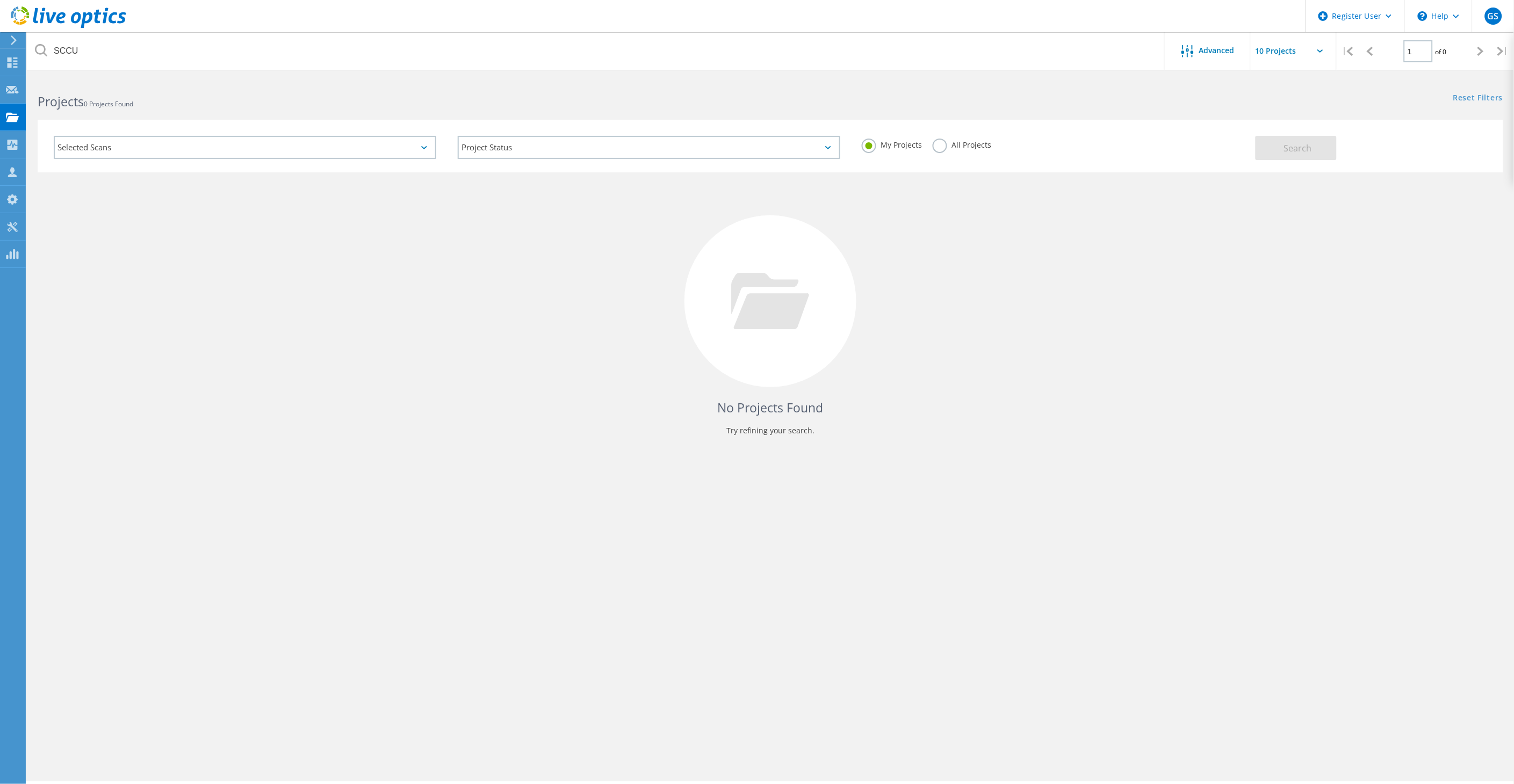
click at [950, 144] on label "All Projects" at bounding box center [961, 144] width 58 height 10
click at [0, 0] on input "All Projects" at bounding box center [0, 0] width 0 height 0
drag, startPoint x: 1260, startPoint y: 153, endPoint x: 1275, endPoint y: 153, distance: 15.0
click at [1268, 153] on button "Search" at bounding box center [1295, 148] width 81 height 24
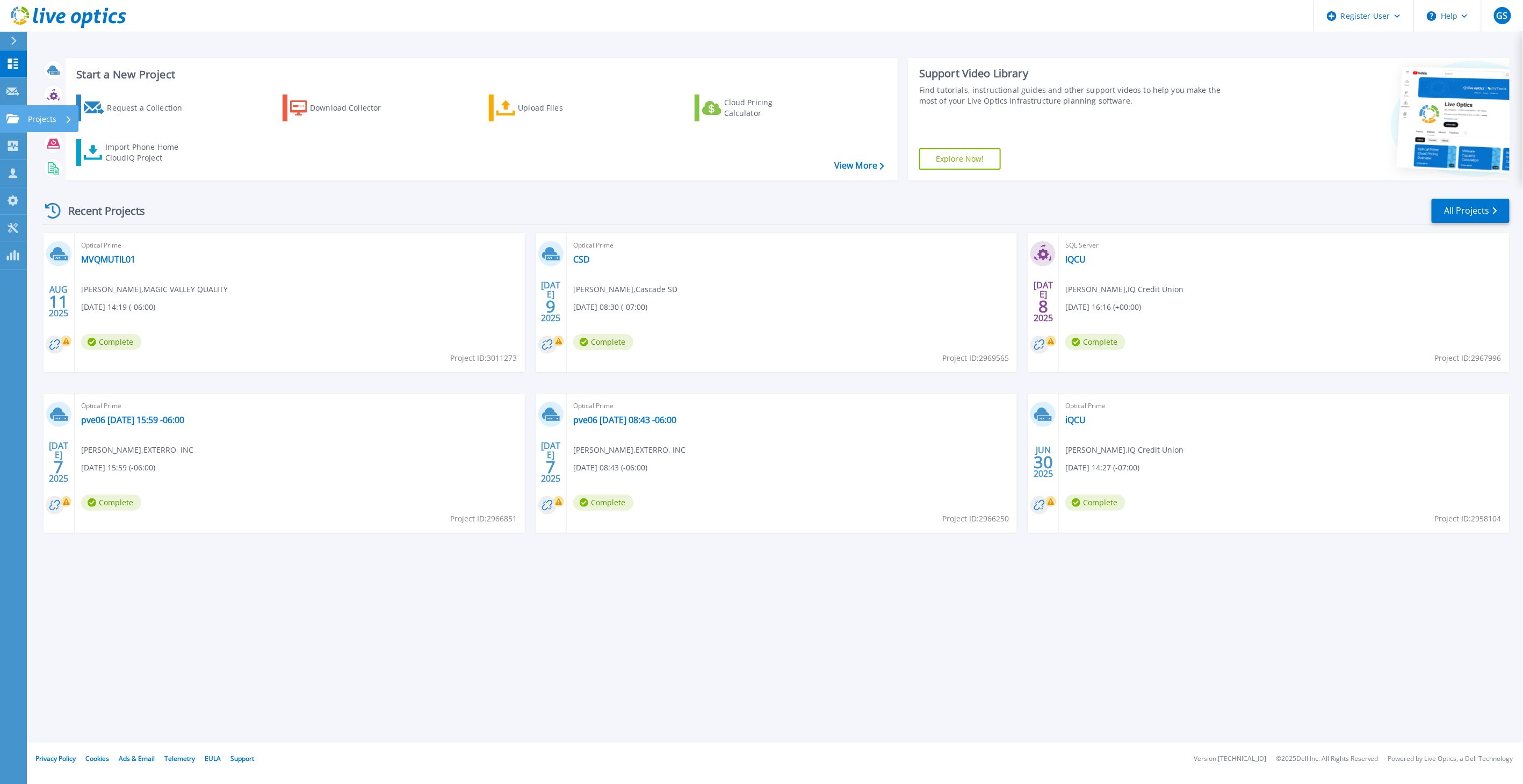
click at [13, 117] on icon at bounding box center [13, 119] width 13 height 9
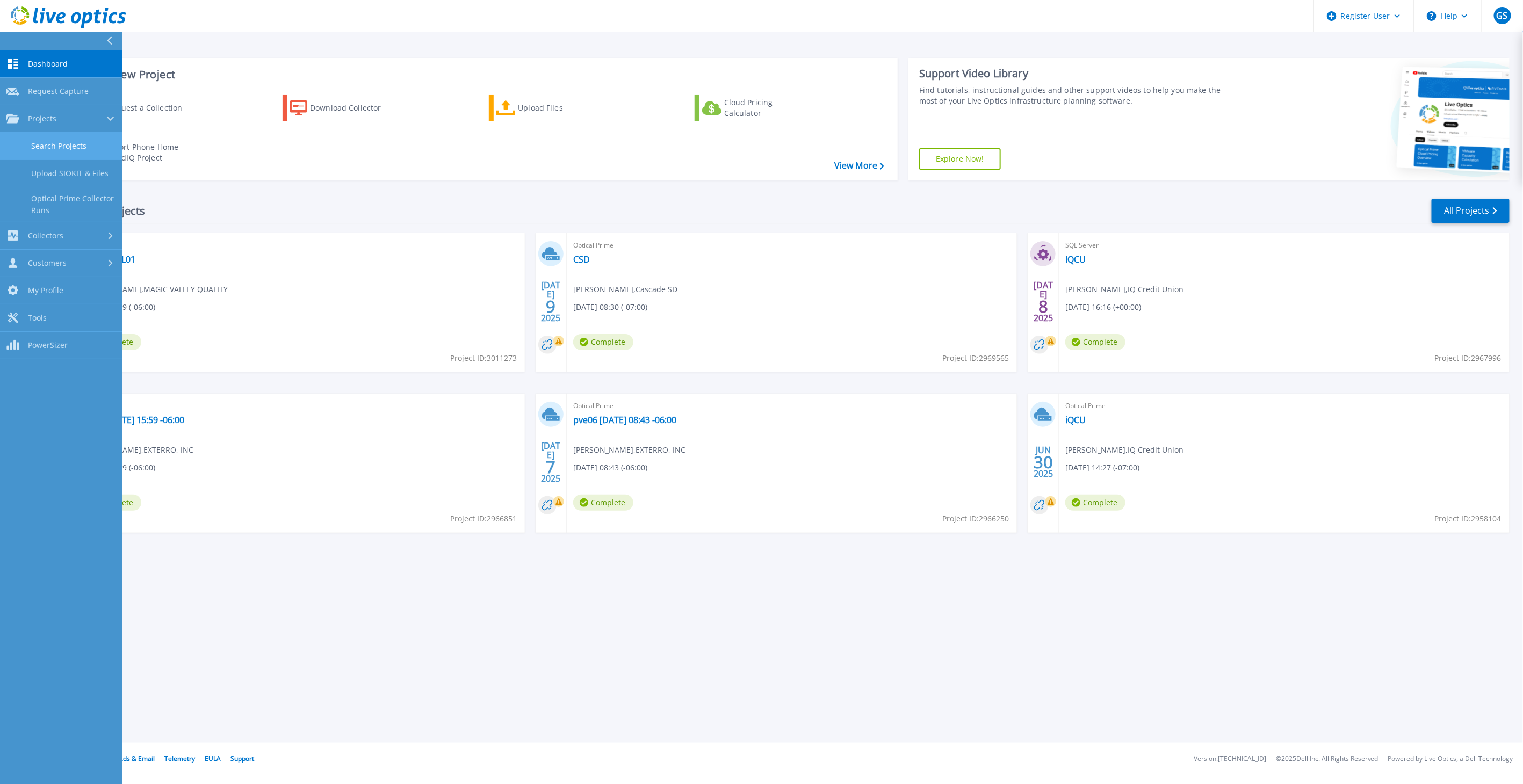
click at [51, 143] on link "Search Projects" at bounding box center [61, 146] width 123 height 27
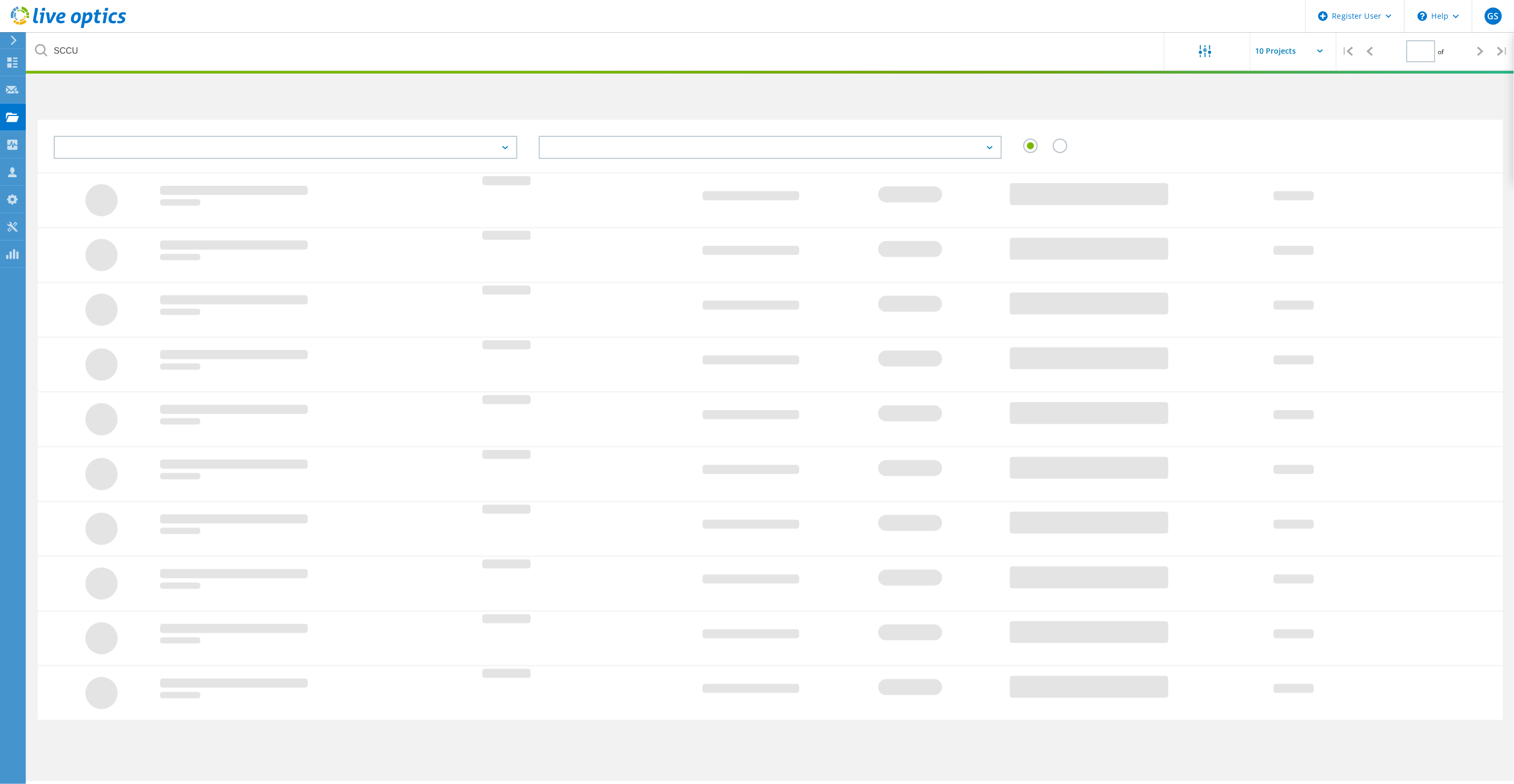
type input "1"
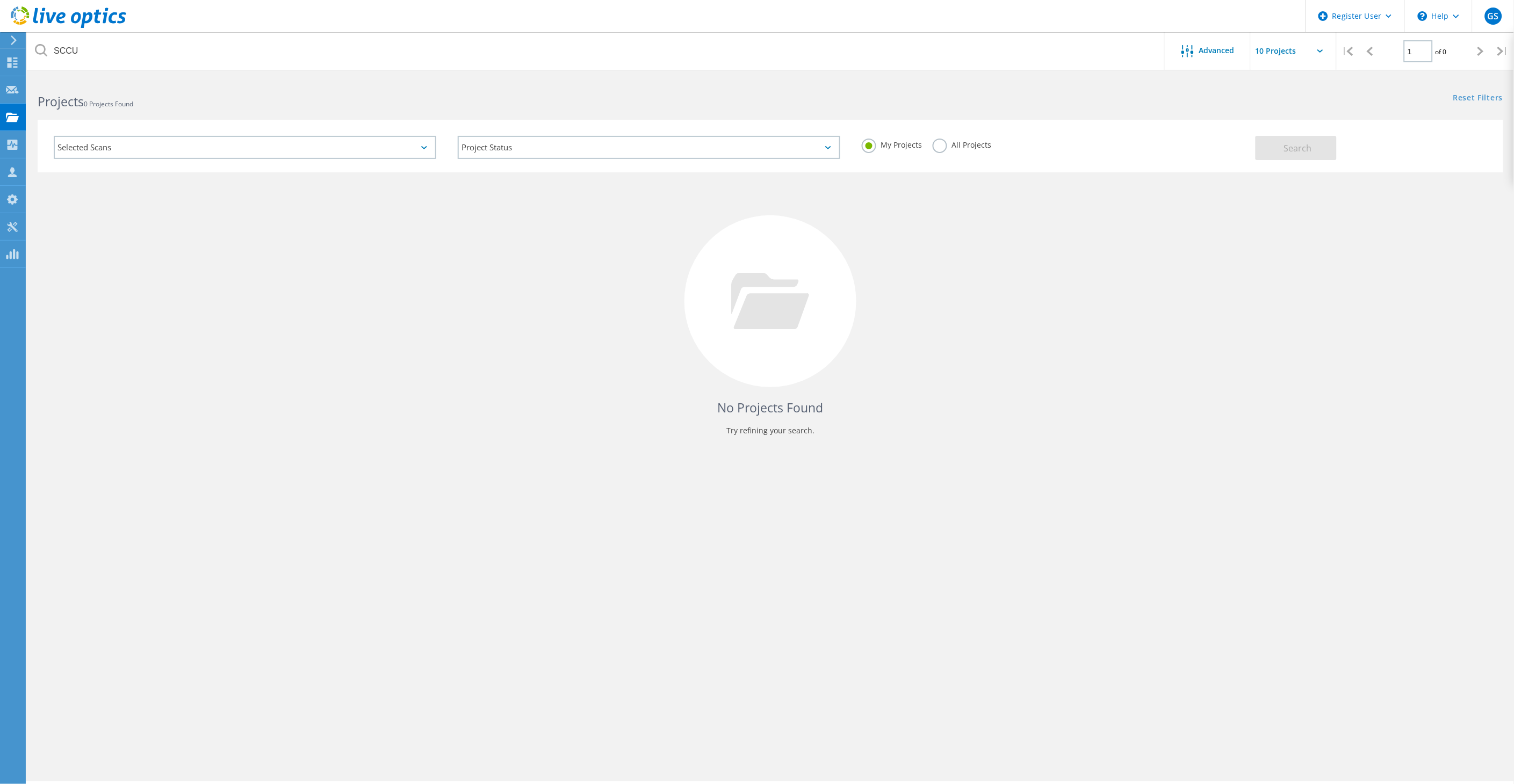
click at [958, 142] on label "All Projects" at bounding box center [961, 144] width 58 height 10
click at [0, 0] on input "All Projects" at bounding box center [0, 0] width 0 height 0
click at [1285, 146] on span "Search" at bounding box center [1298, 148] width 28 height 12
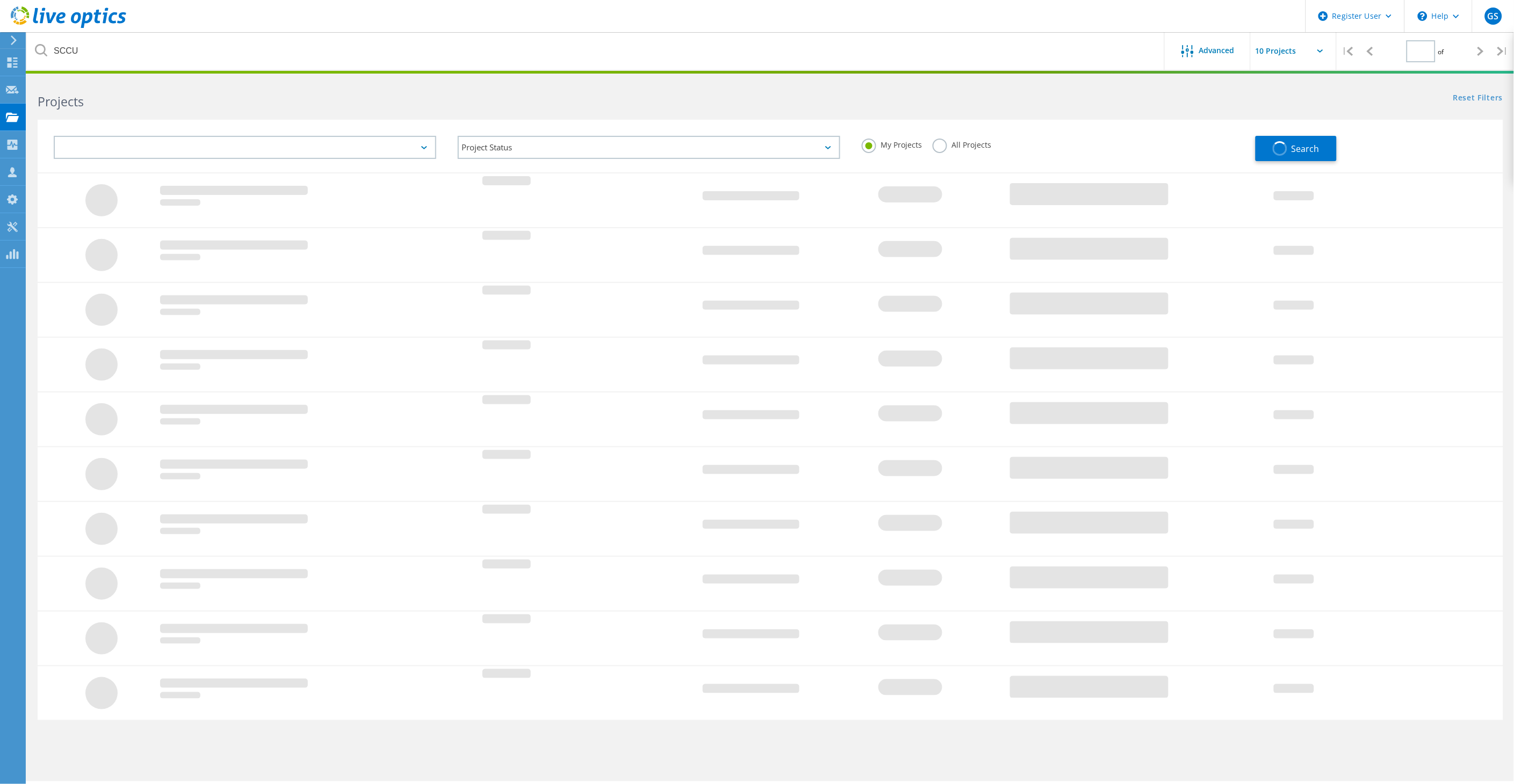
type input "1"
